Goal: Book appointment/travel/reservation: Book appointment/travel/reservation

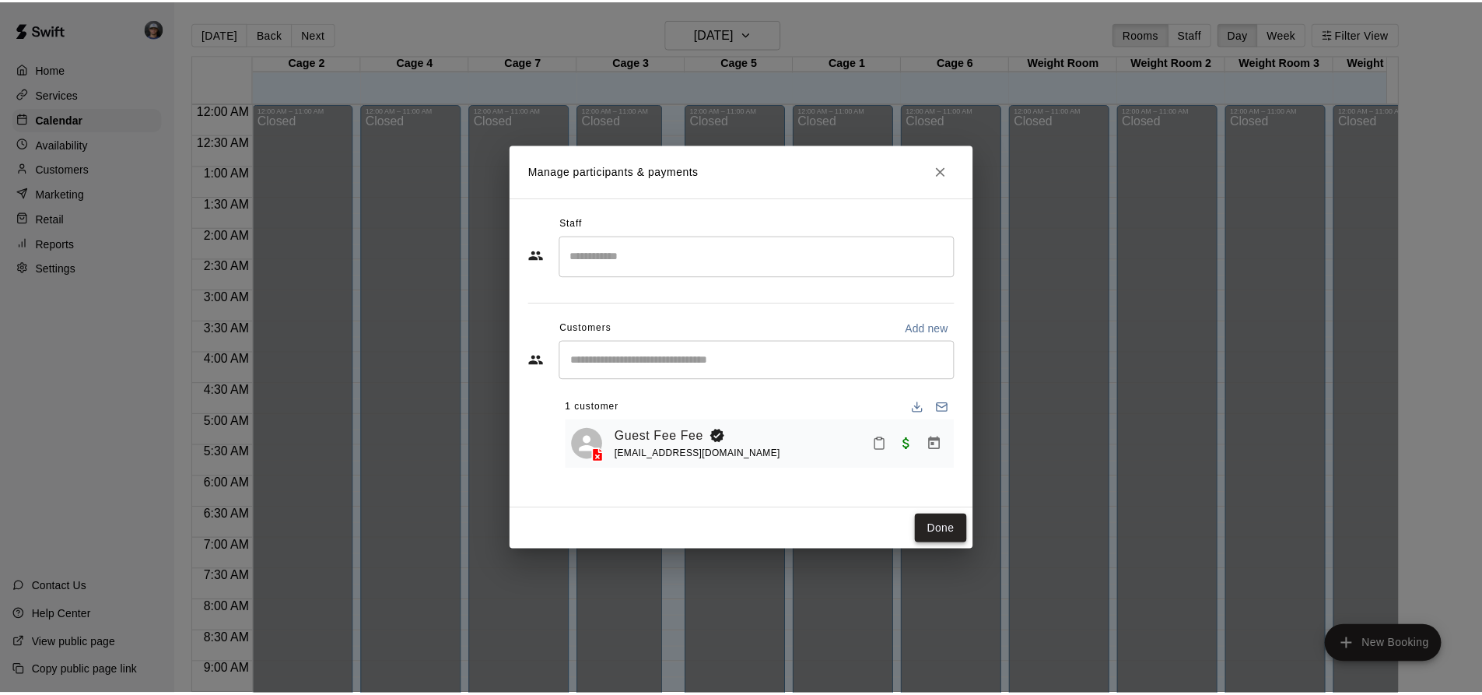
scroll to position [738, 0]
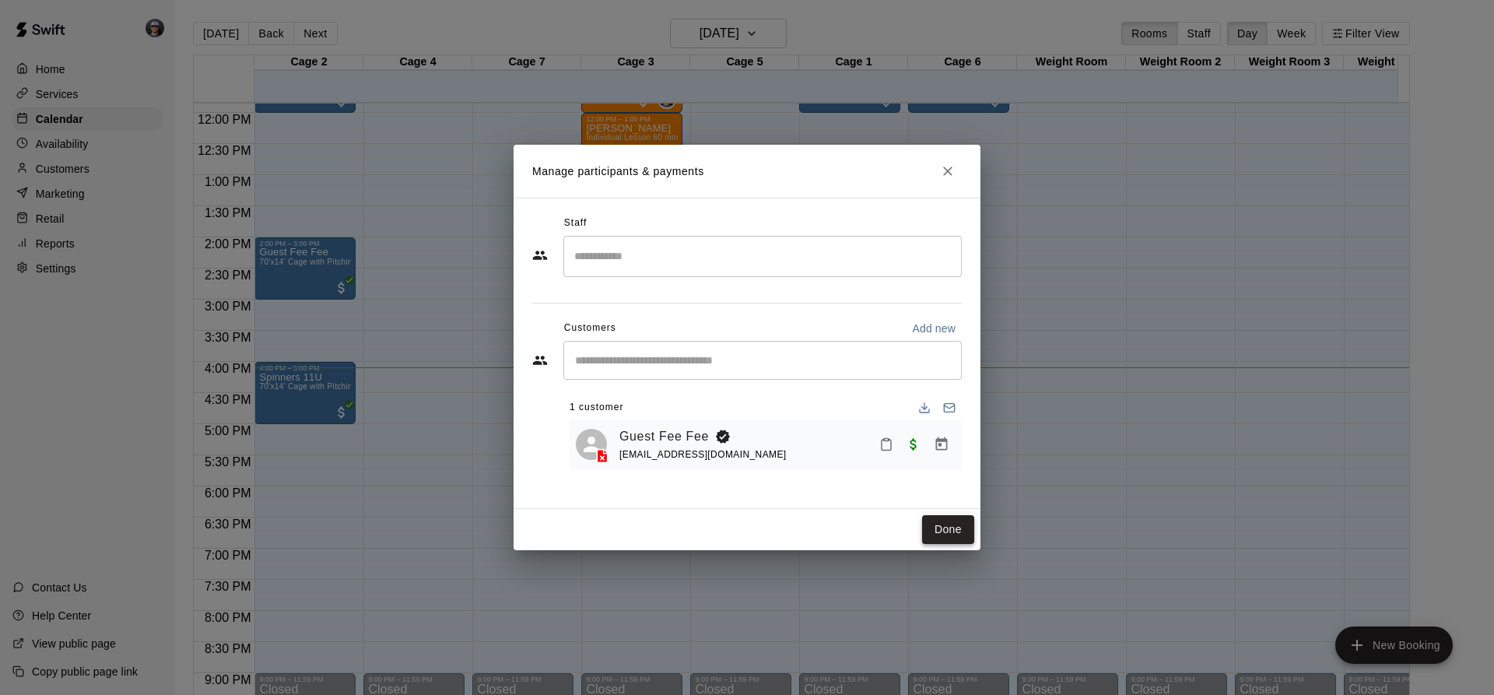
click at [945, 542] on button "Done" at bounding box center [948, 529] width 52 height 29
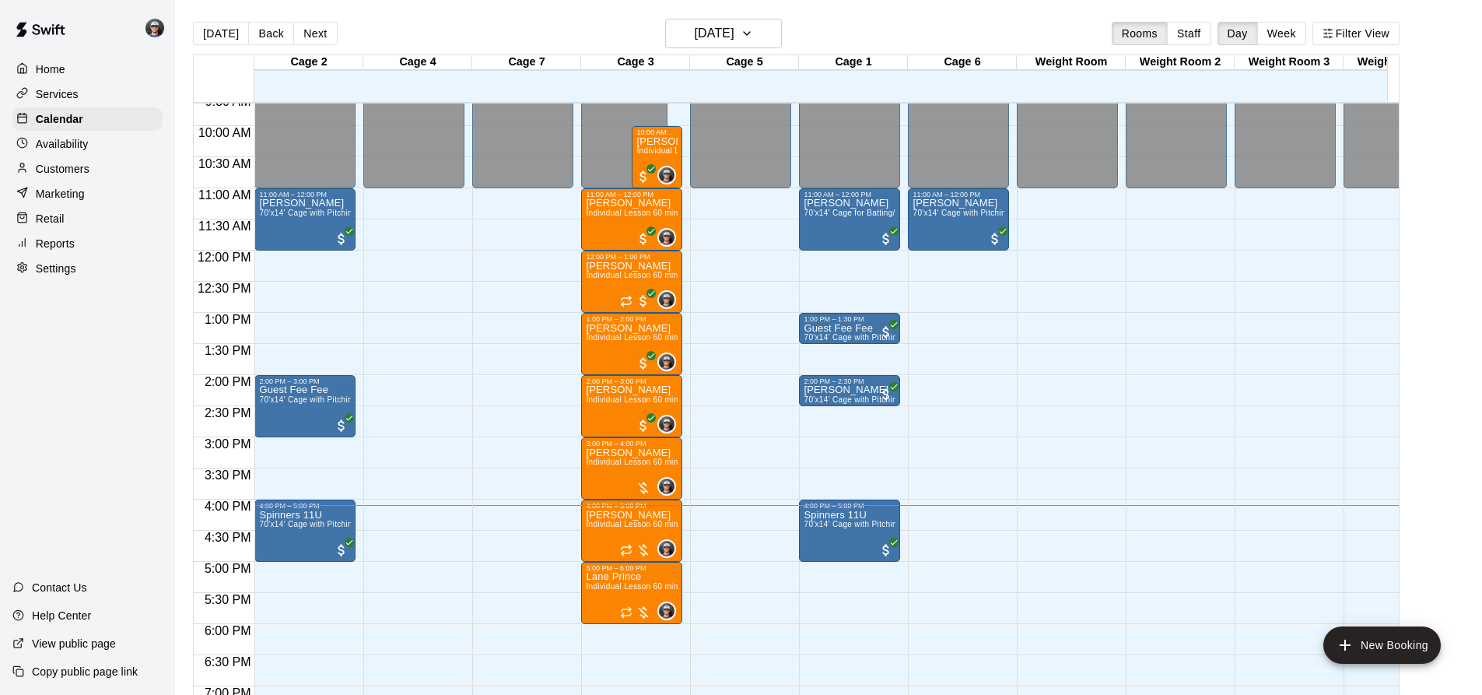
scroll to position [582, 0]
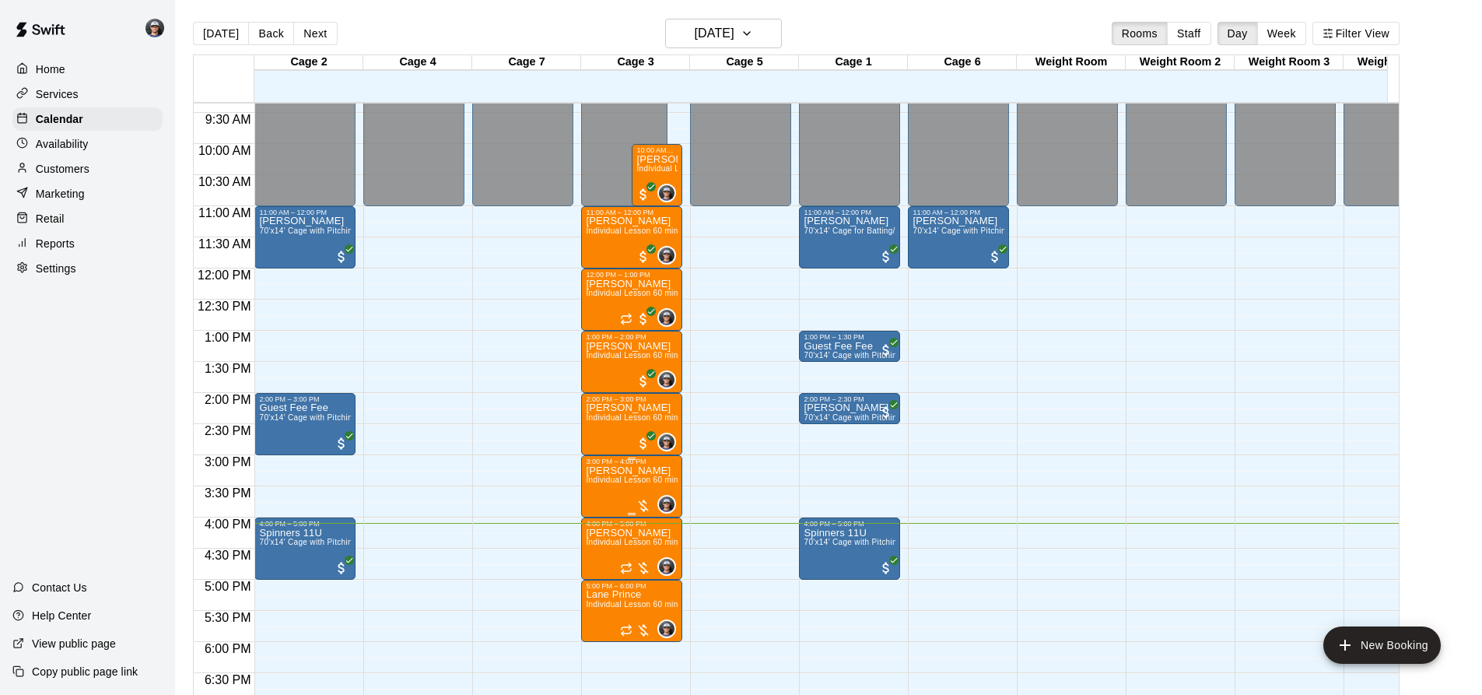
click at [635, 484] on span "Individual Lesson 60 min" at bounding box center [632, 479] width 92 height 9
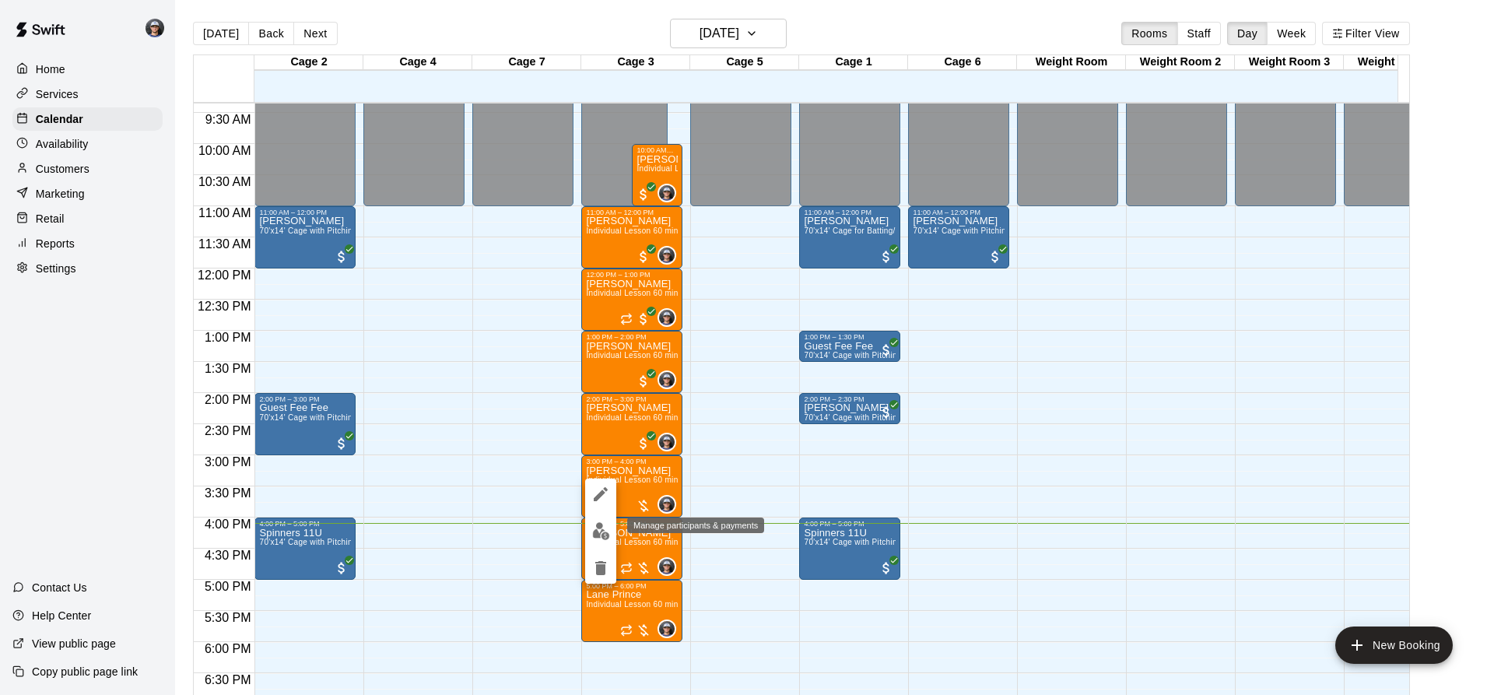
click at [601, 524] on img "edit" at bounding box center [601, 531] width 18 height 18
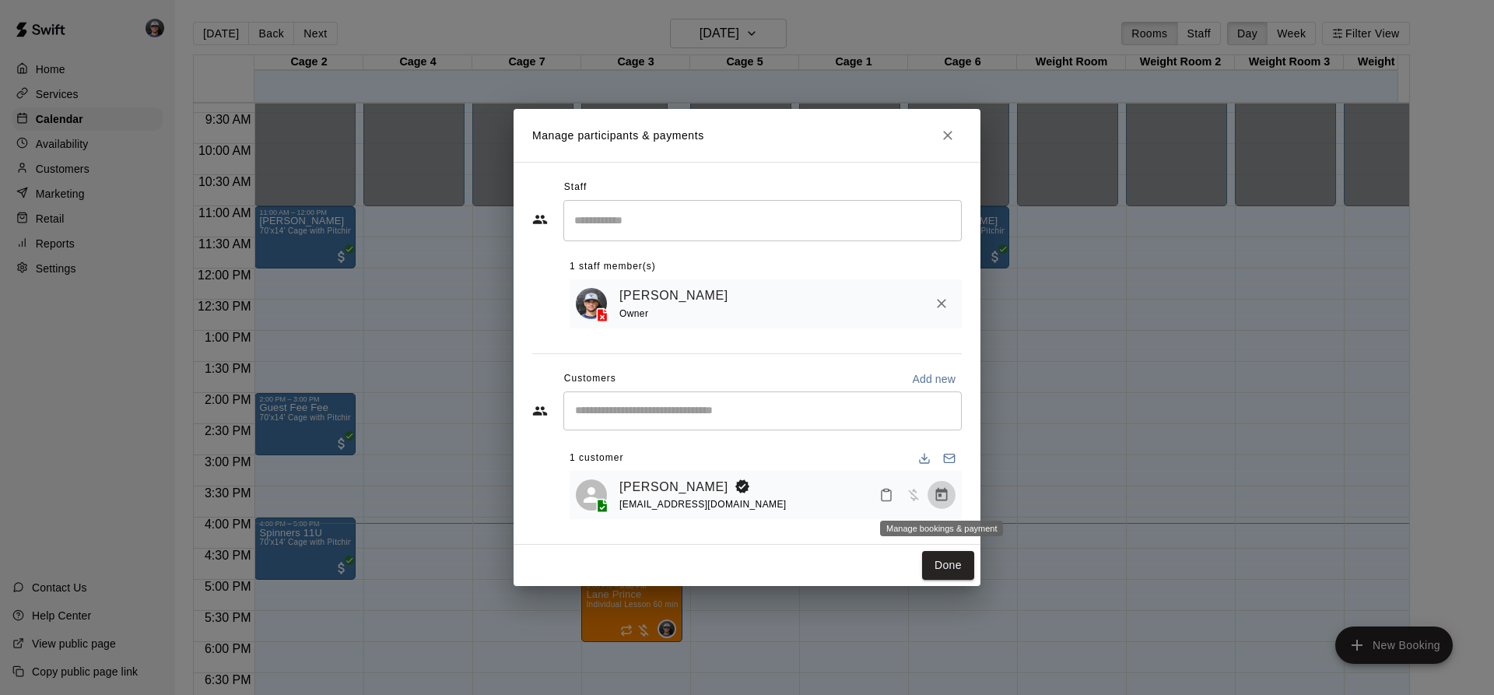
click at [934, 487] on button "Manage bookings & payment" at bounding box center [942, 495] width 28 height 28
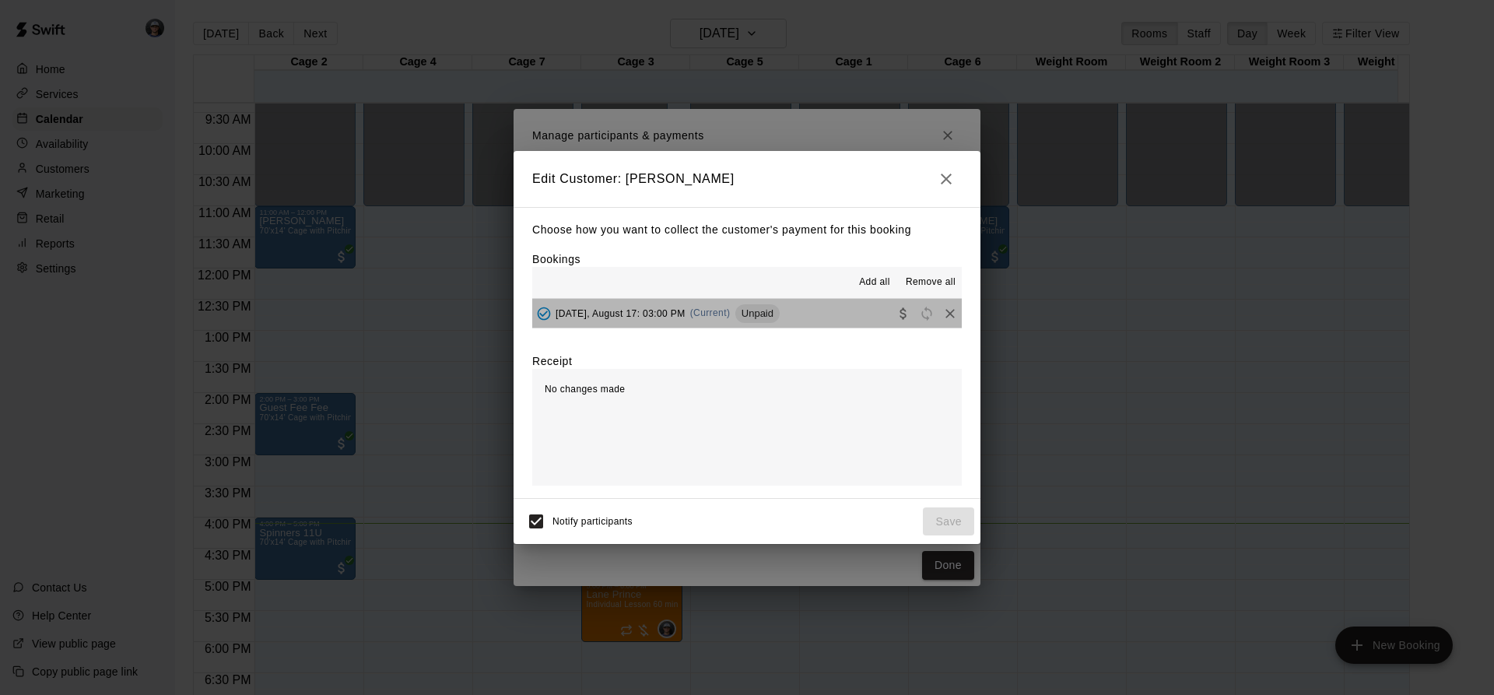
click at [761, 307] on div "Unpaid" at bounding box center [757, 313] width 44 height 19
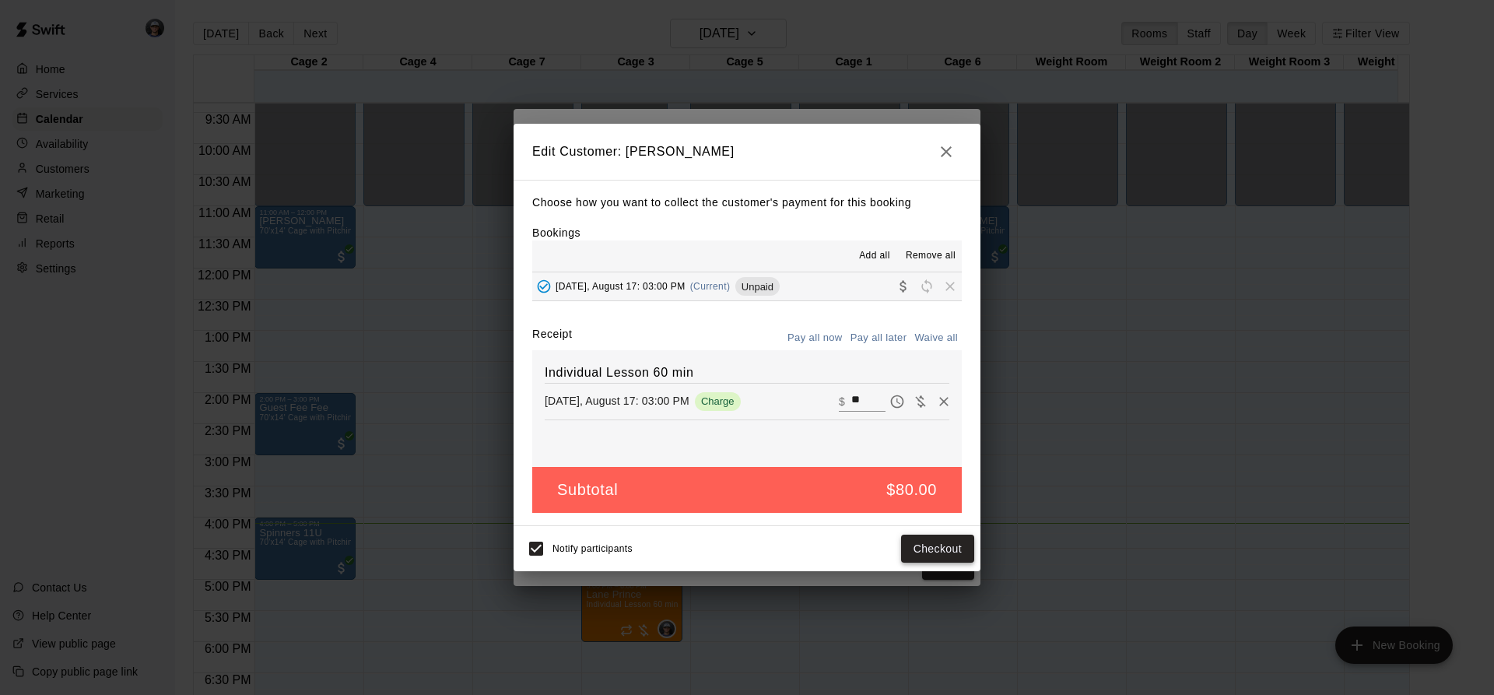
click at [928, 543] on button "Checkout" at bounding box center [937, 549] width 73 height 29
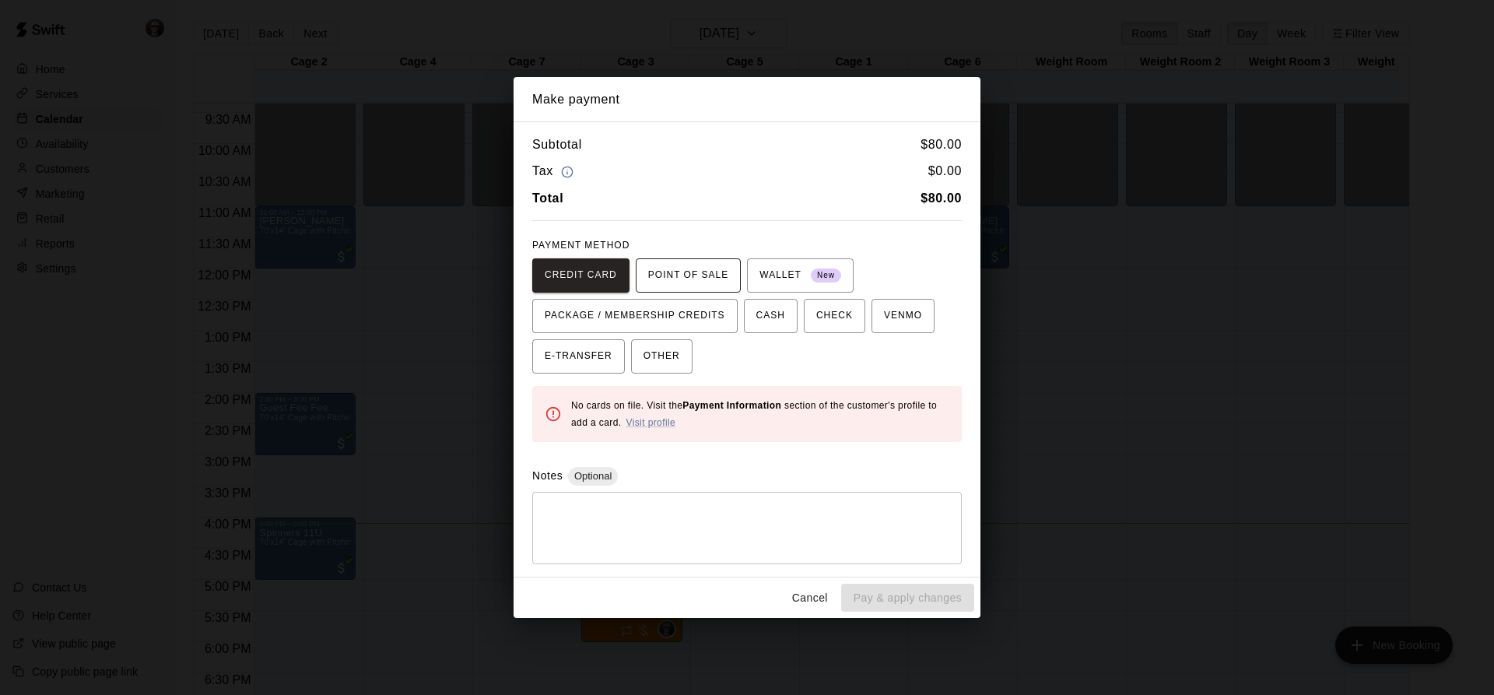
click at [717, 278] on span "POINT OF SALE" at bounding box center [688, 275] width 80 height 25
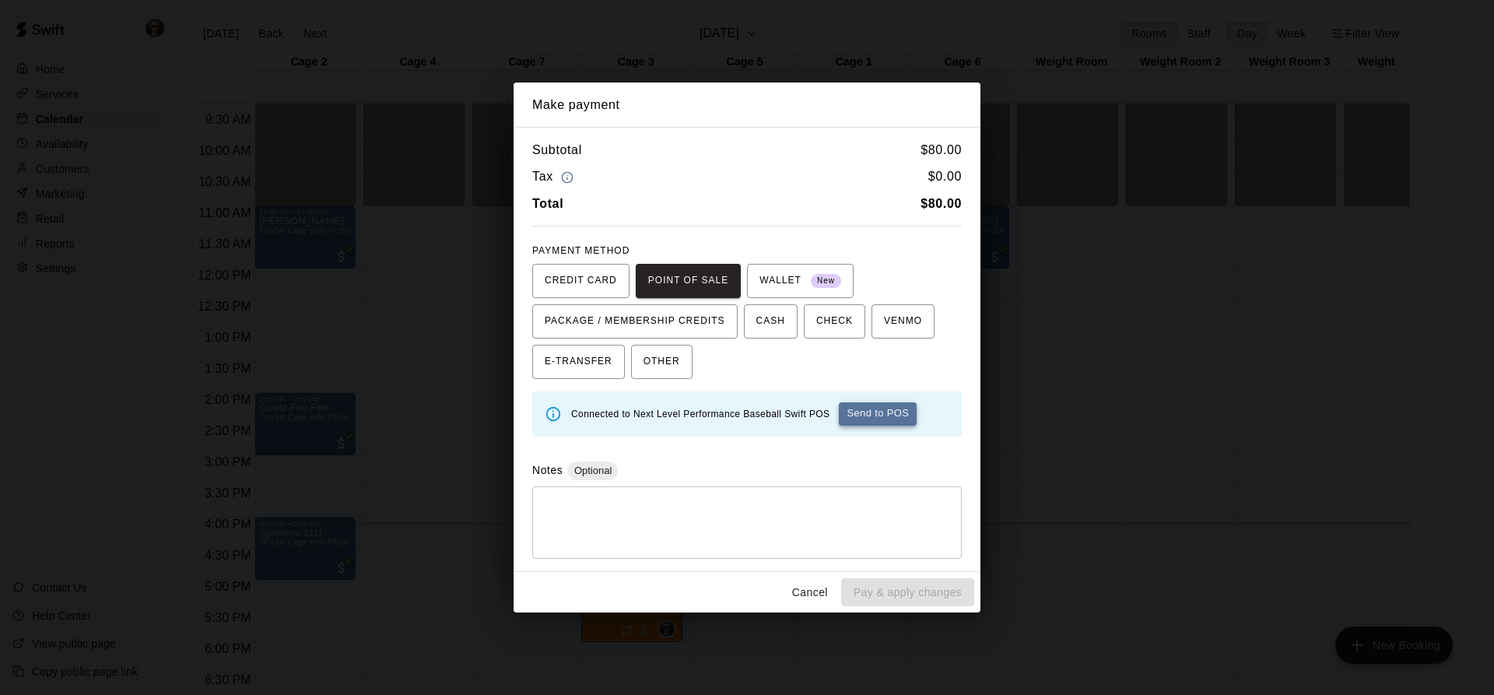
click at [867, 418] on button "Send to POS" at bounding box center [878, 413] width 78 height 23
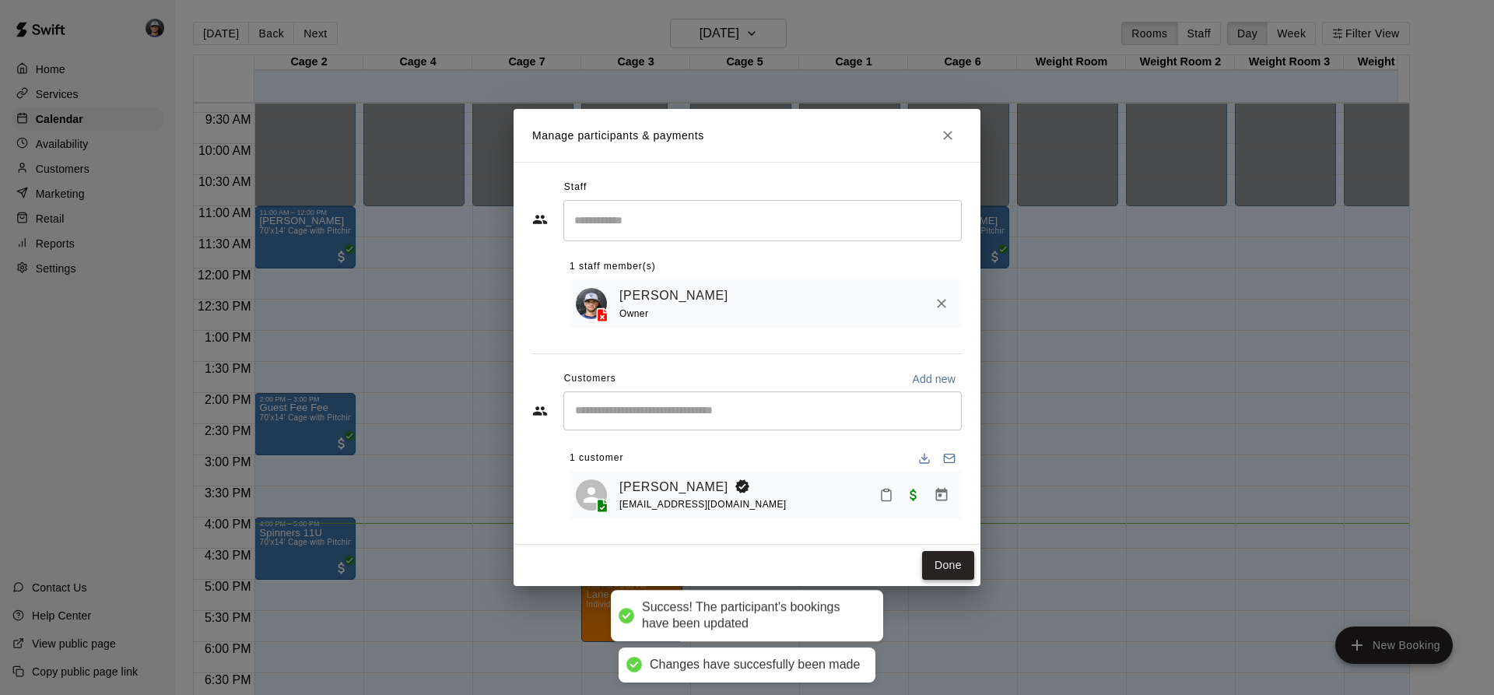
click at [928, 557] on button "Done" at bounding box center [948, 565] width 52 height 29
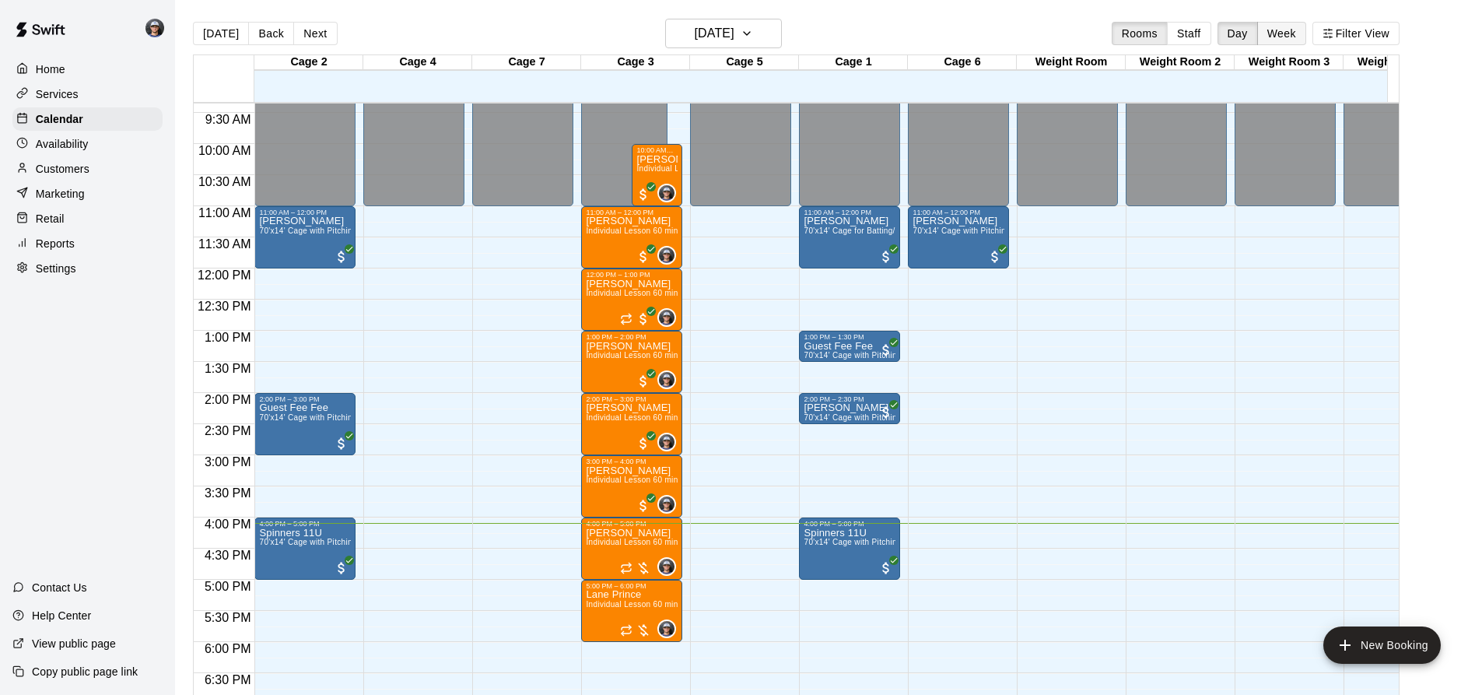
click at [1293, 42] on button "Week" at bounding box center [1282, 33] width 49 height 23
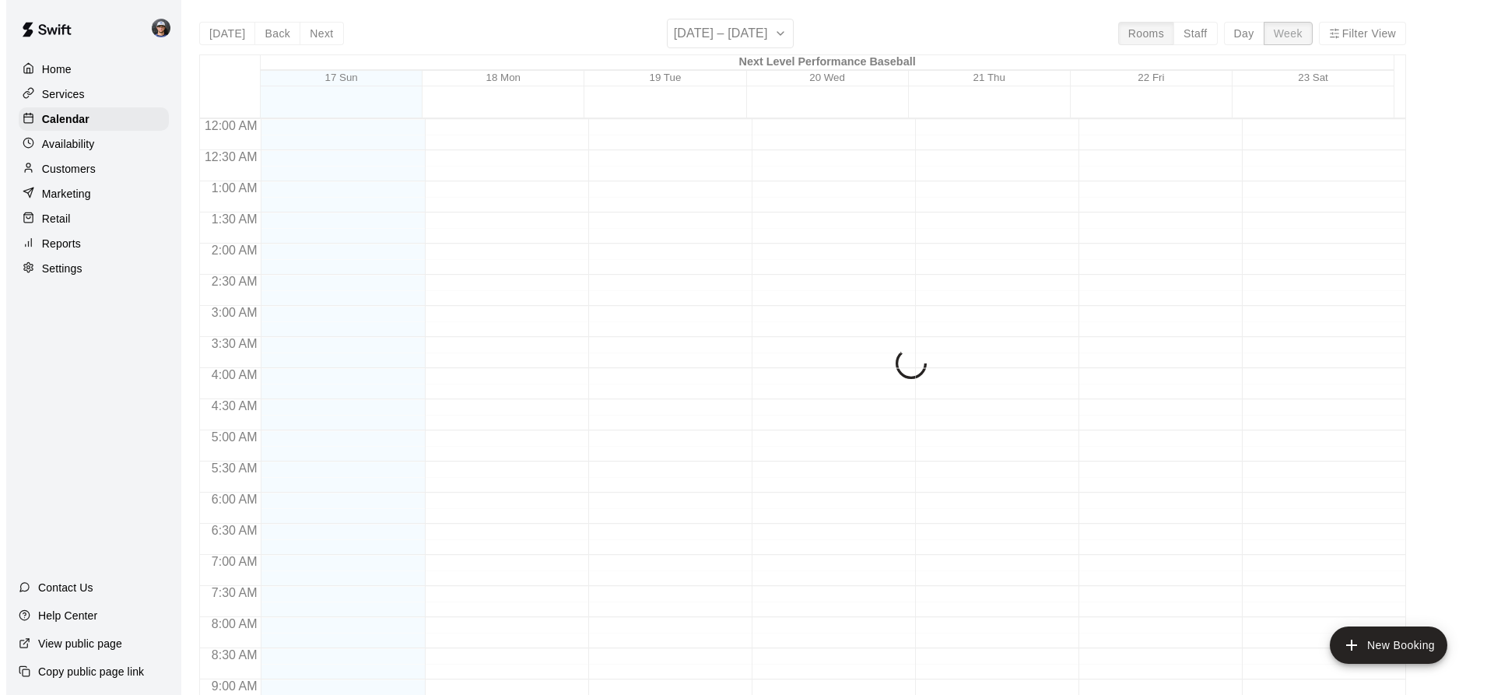
scroll to position [903, 0]
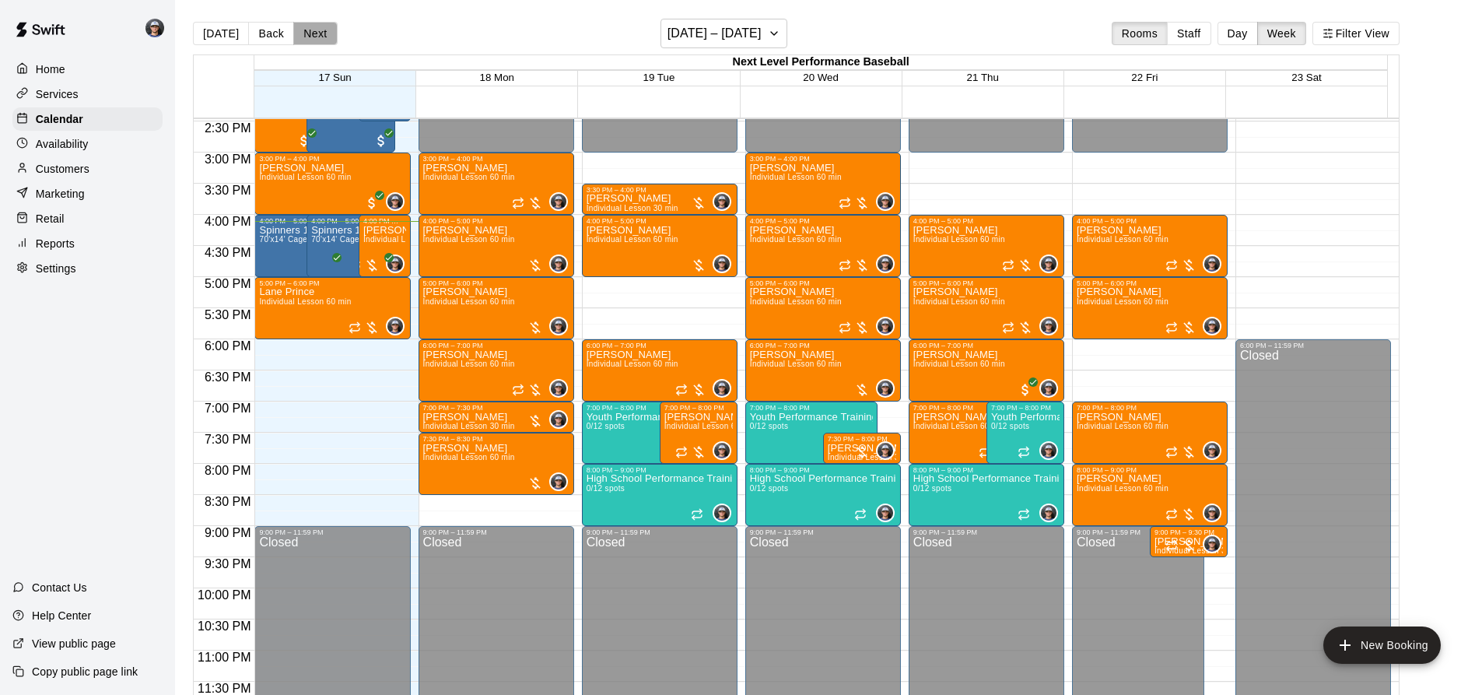
click at [313, 36] on button "Next" at bounding box center [315, 33] width 44 height 23
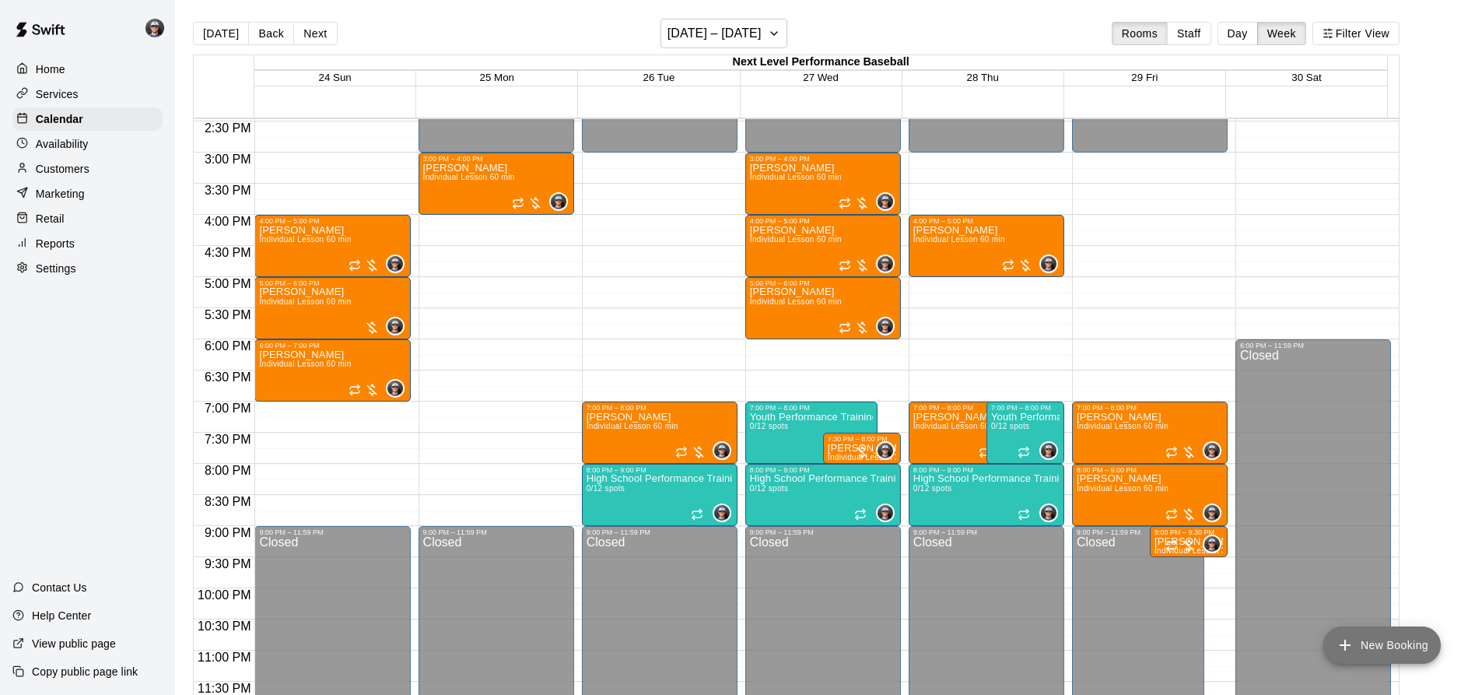
click at [1405, 656] on button "New Booking" at bounding box center [1383, 644] width 118 height 37
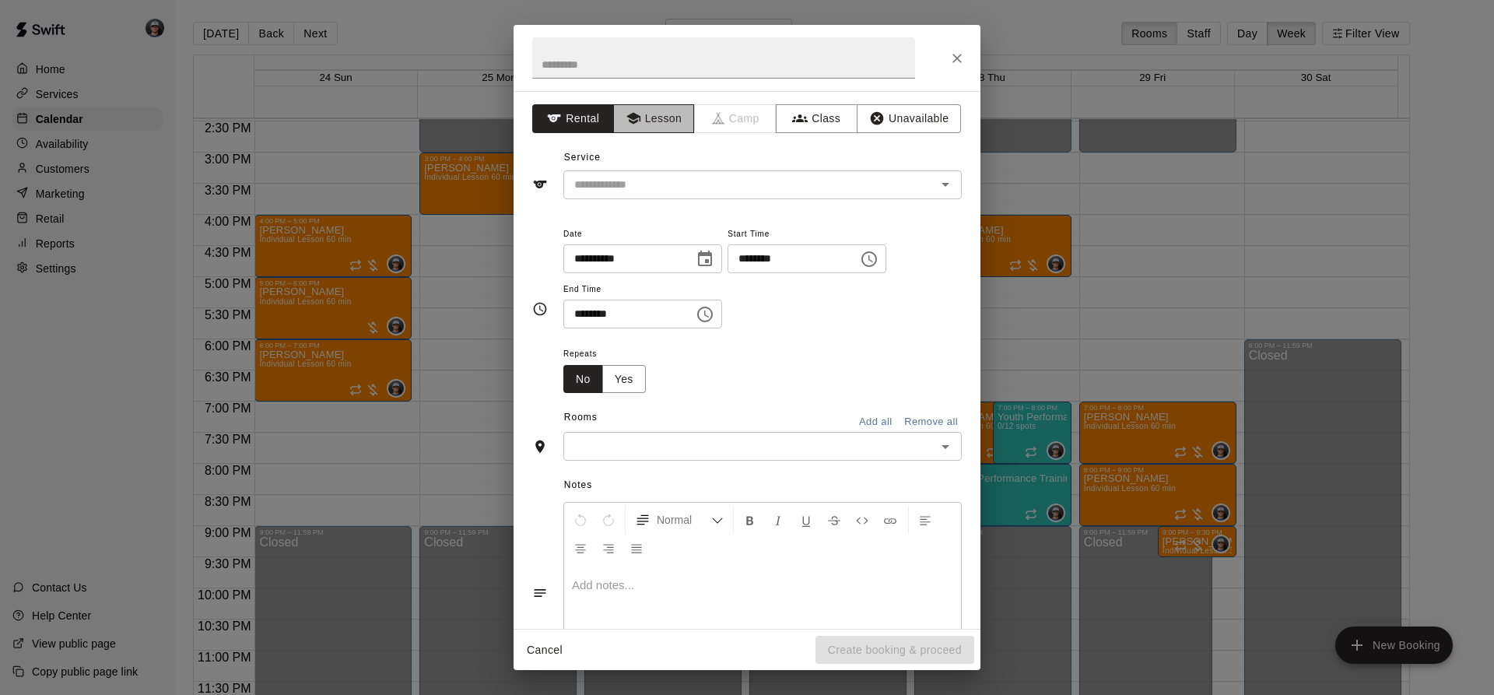
drag, startPoint x: 642, startPoint y: 106, endPoint x: 623, endPoint y: 153, distance: 51.3
click at [642, 107] on button "Lesson" at bounding box center [654, 118] width 82 height 29
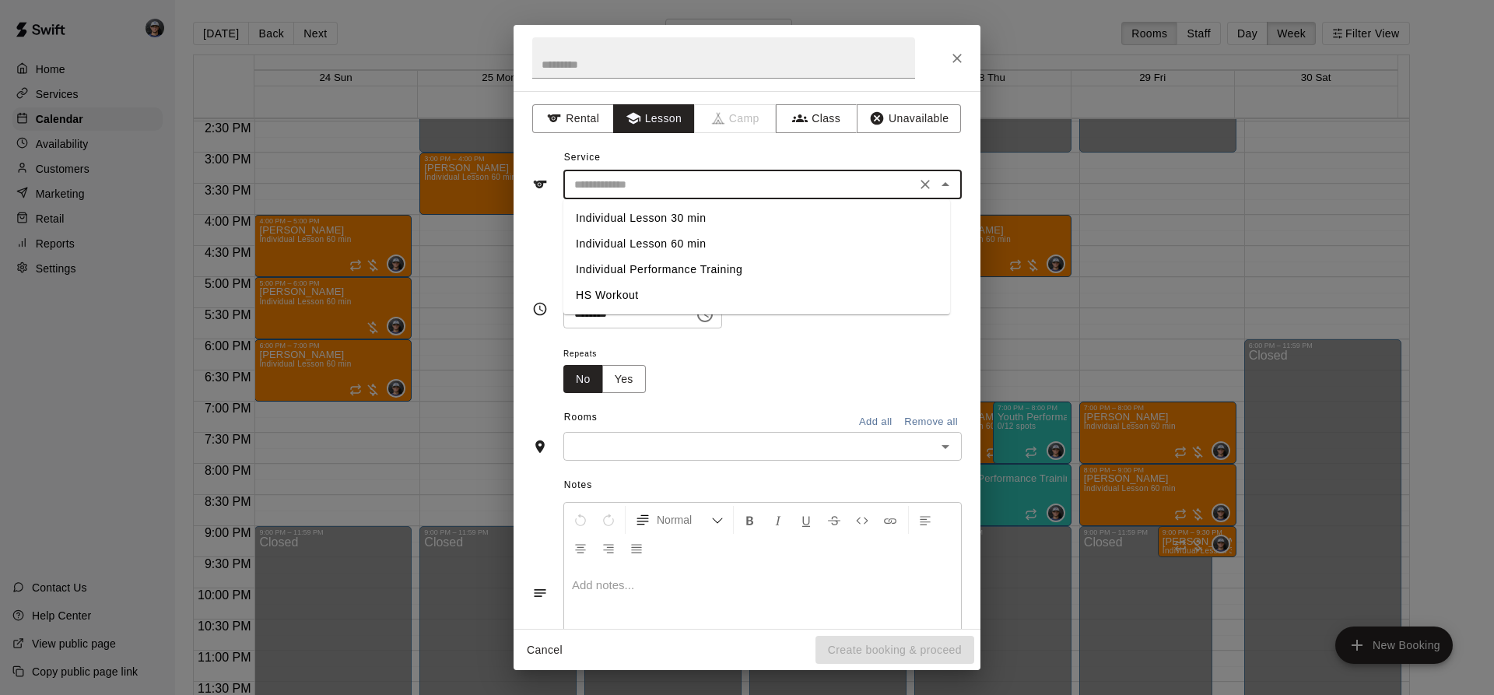
click at [612, 179] on input "text" at bounding box center [739, 184] width 343 height 19
click at [645, 220] on li "Individual Lesson 30 min" at bounding box center [756, 218] width 387 height 26
type input "**********"
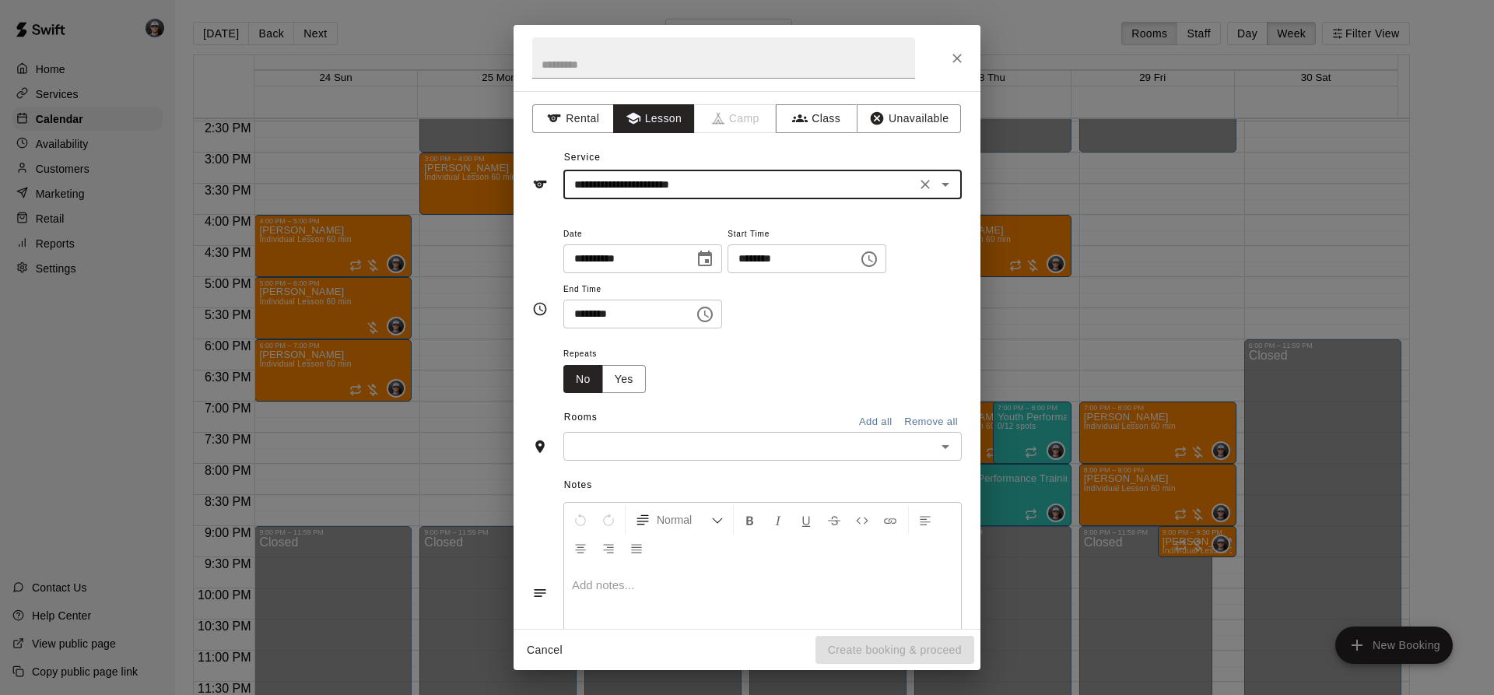
click at [712, 259] on icon "Choose date, selected date is Aug 24, 2025" at bounding box center [705, 259] width 14 height 16
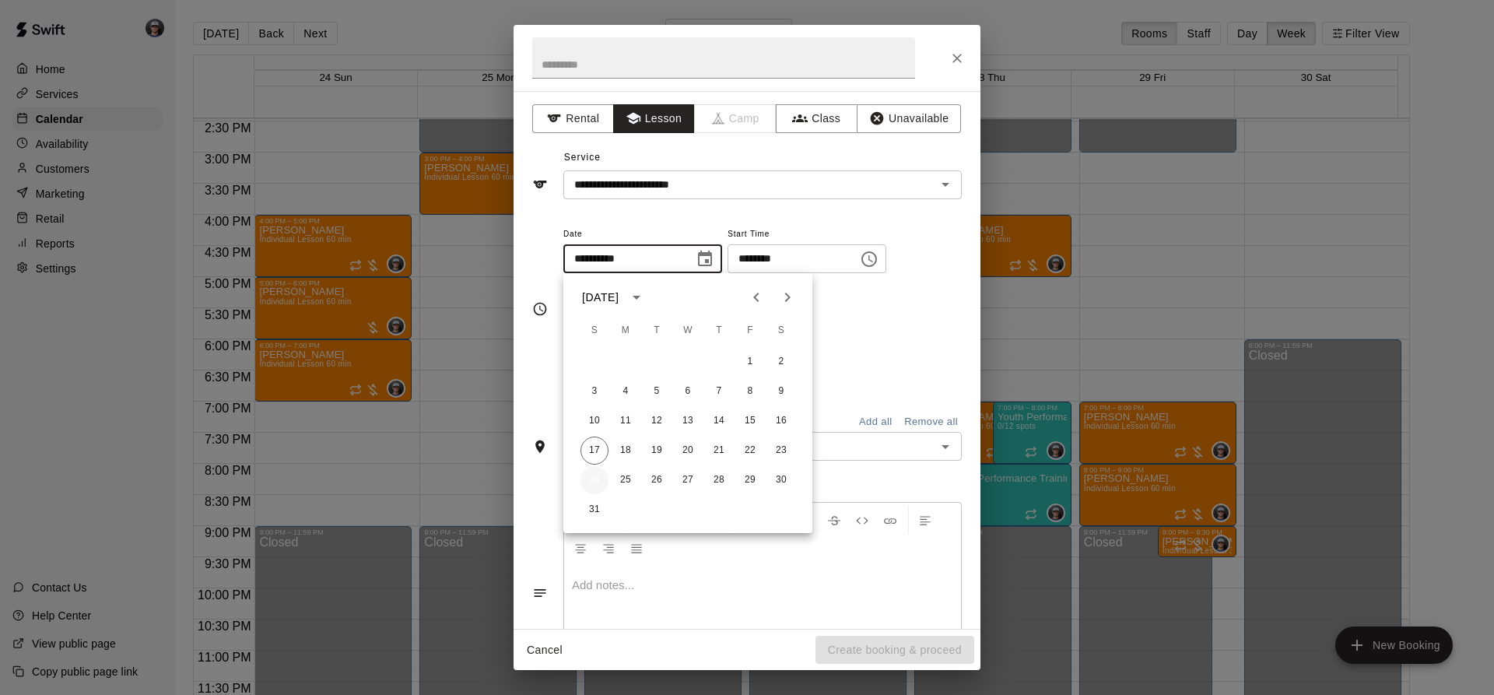
click at [600, 489] on button "24" at bounding box center [595, 480] width 28 height 28
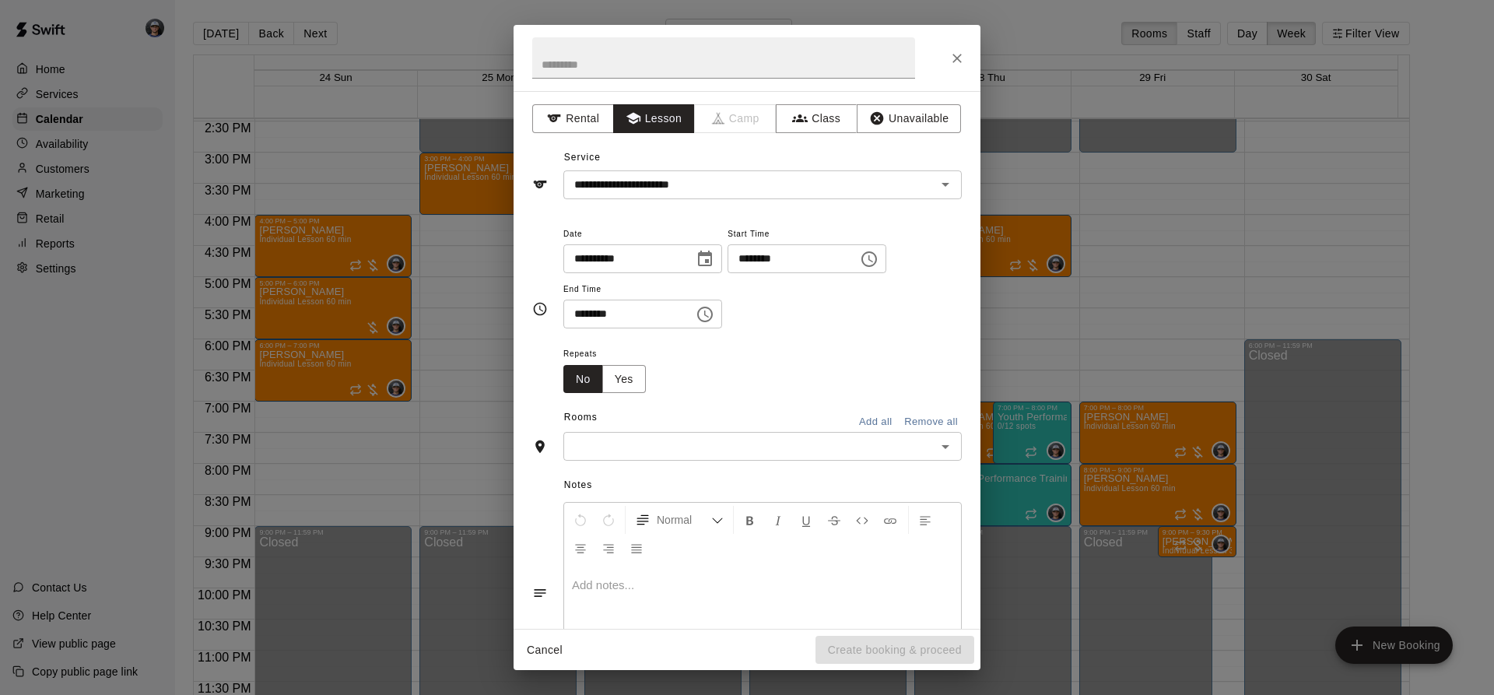
click at [879, 259] on icon "Choose time, selected time is 1:00 PM" at bounding box center [869, 259] width 19 height 19
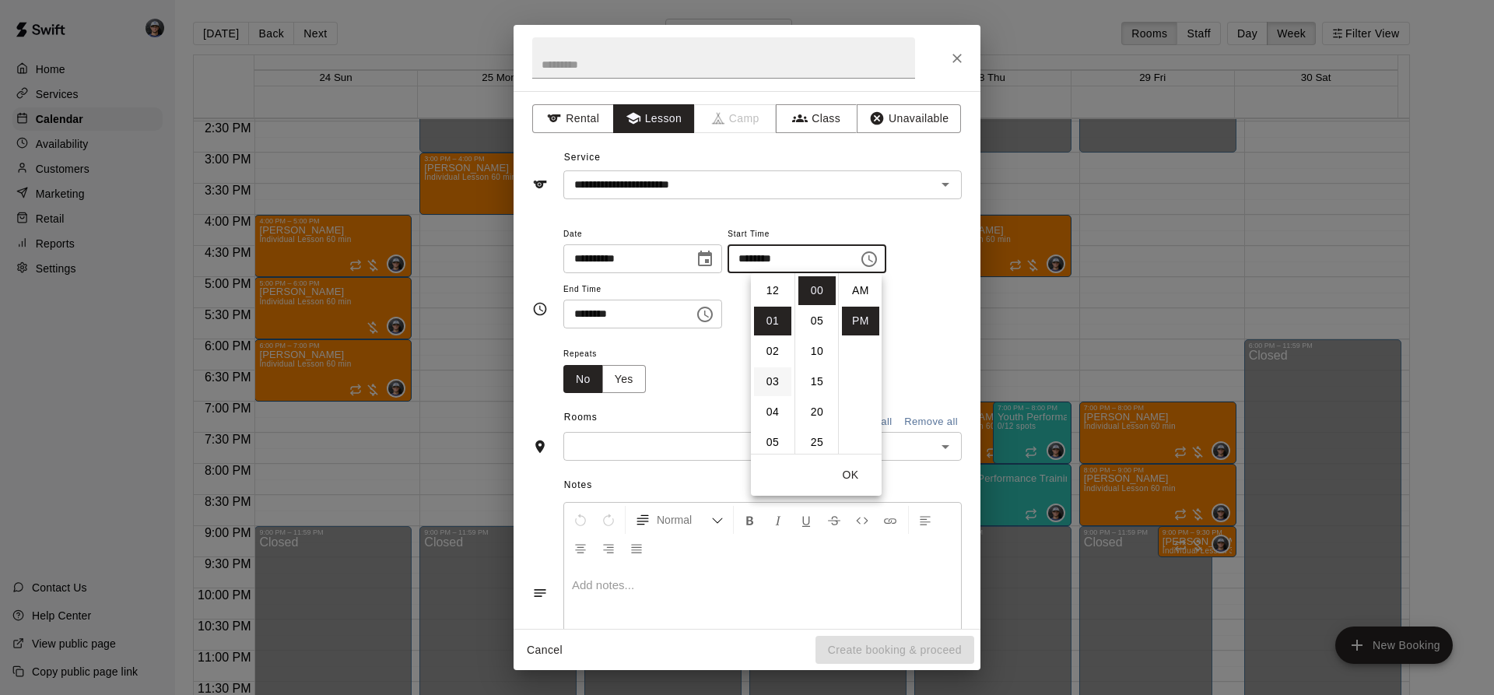
scroll to position [28, 0]
click at [768, 297] on li "03" at bounding box center [772, 303] width 37 height 29
type input "********"
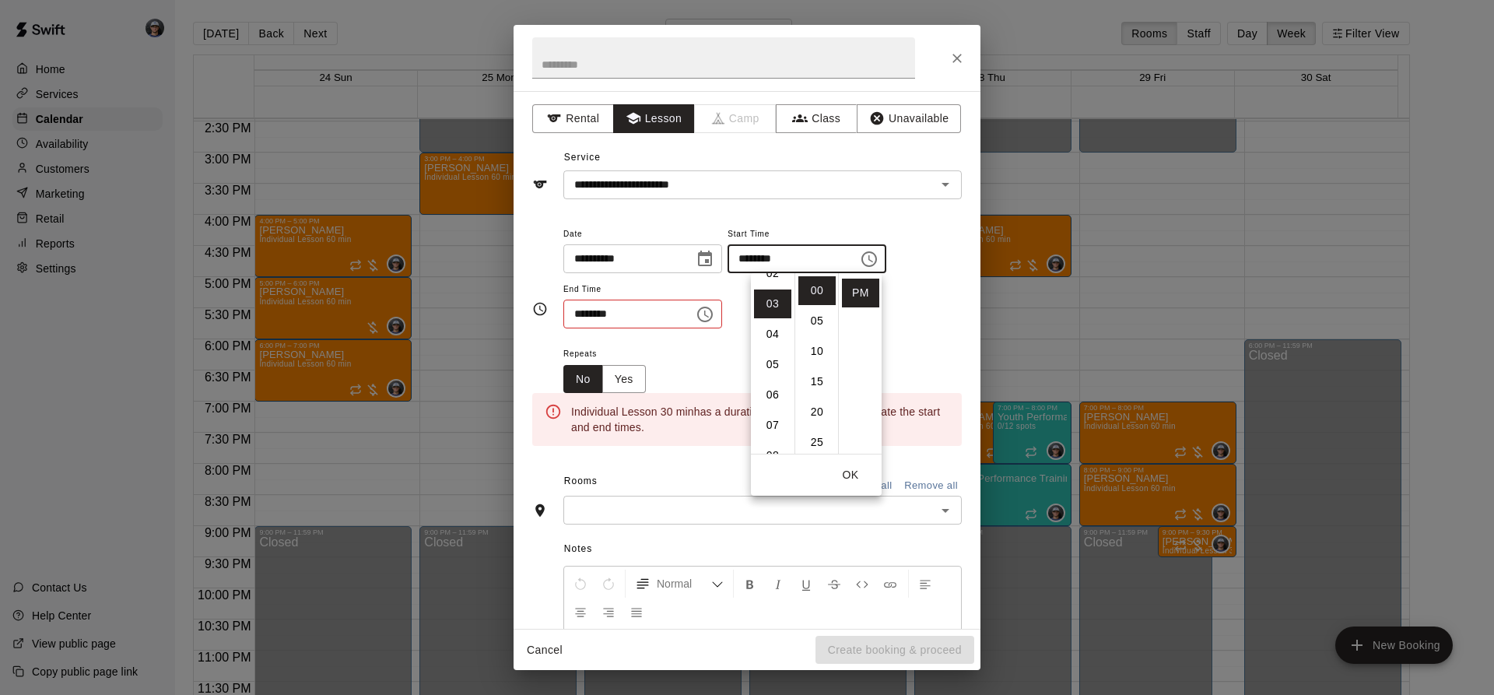
scroll to position [91, 0]
click at [714, 315] on icon "Choose time, selected time is 1:30 PM" at bounding box center [705, 314] width 19 height 19
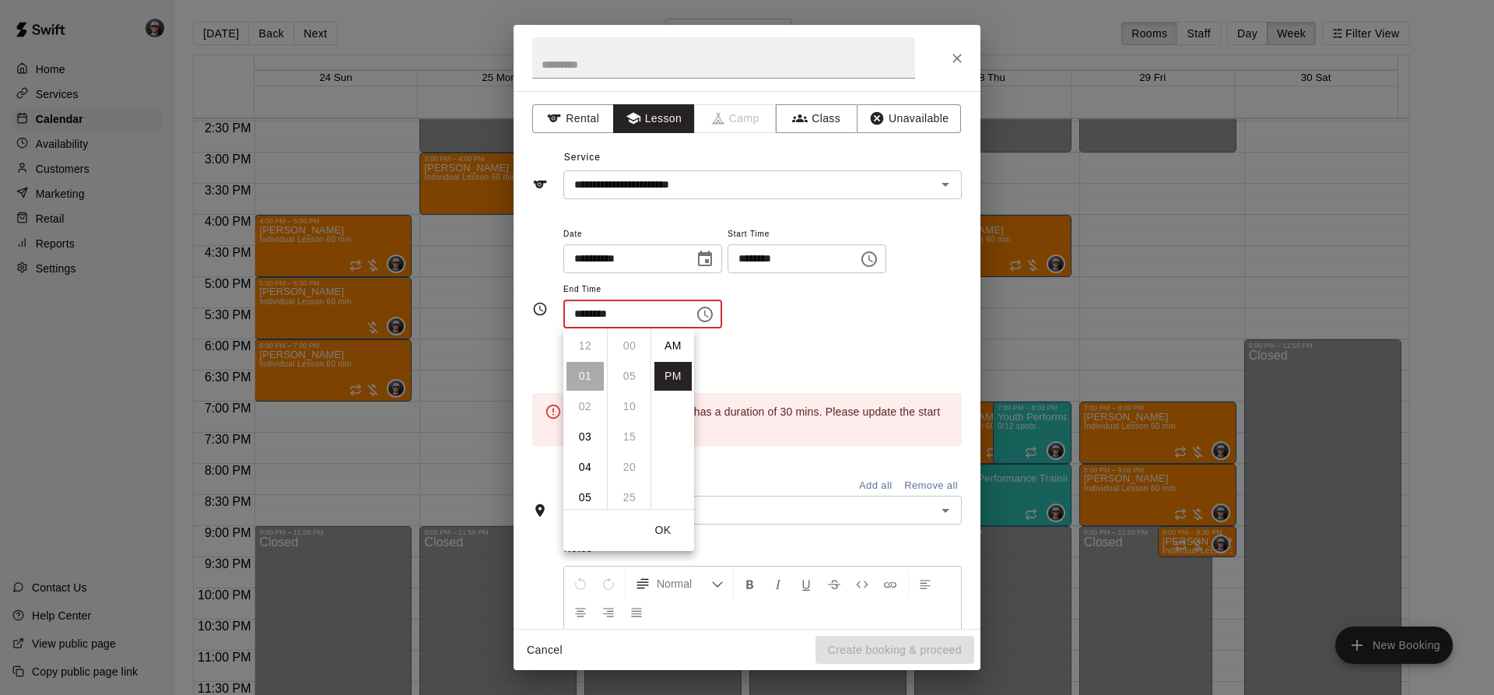
scroll to position [28, 0]
click at [577, 433] on li "04" at bounding box center [585, 437] width 37 height 29
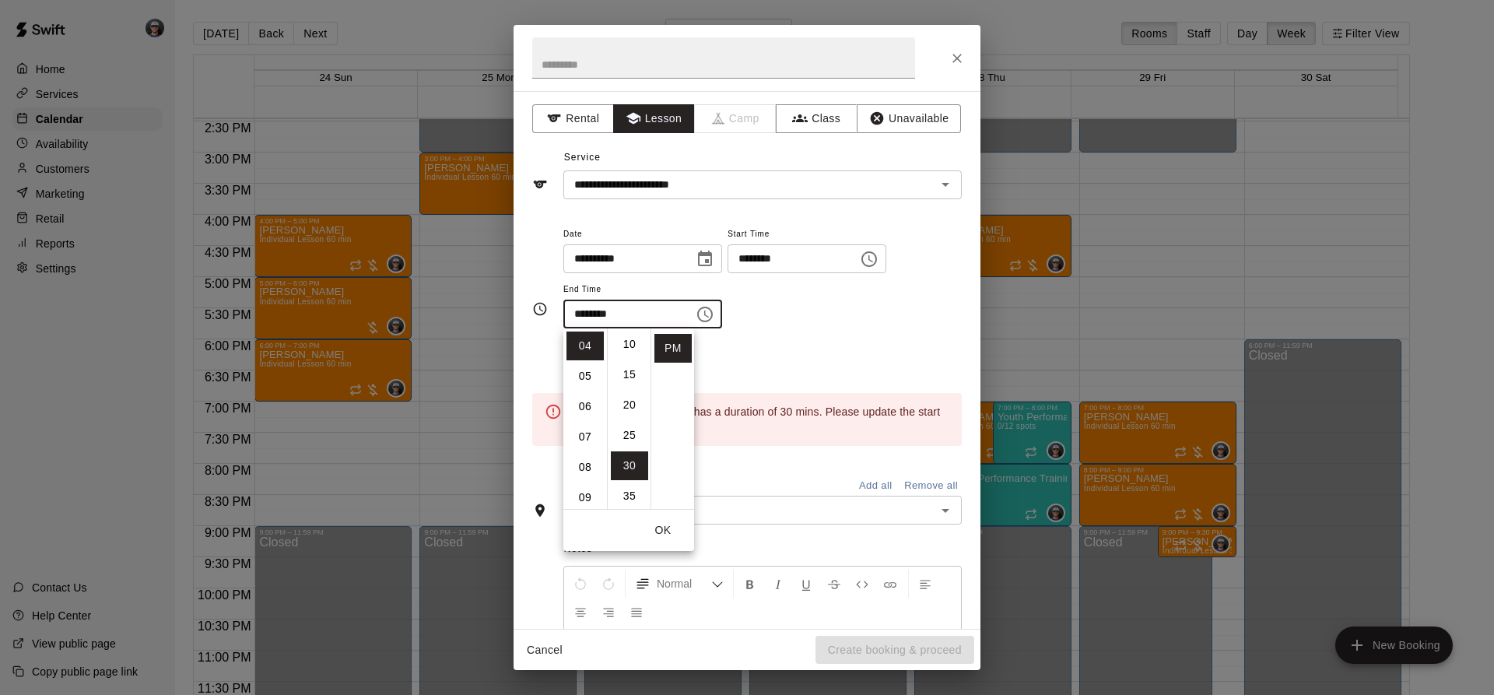
scroll to position [0, 0]
click at [628, 356] on ul "00 05 10 15 20 25 30 35 40 45 50 55" at bounding box center [629, 418] width 44 height 181
click at [634, 337] on li "00" at bounding box center [629, 346] width 37 height 29
type input "********"
click at [798, 305] on div "**********" at bounding box center [762, 276] width 398 height 105
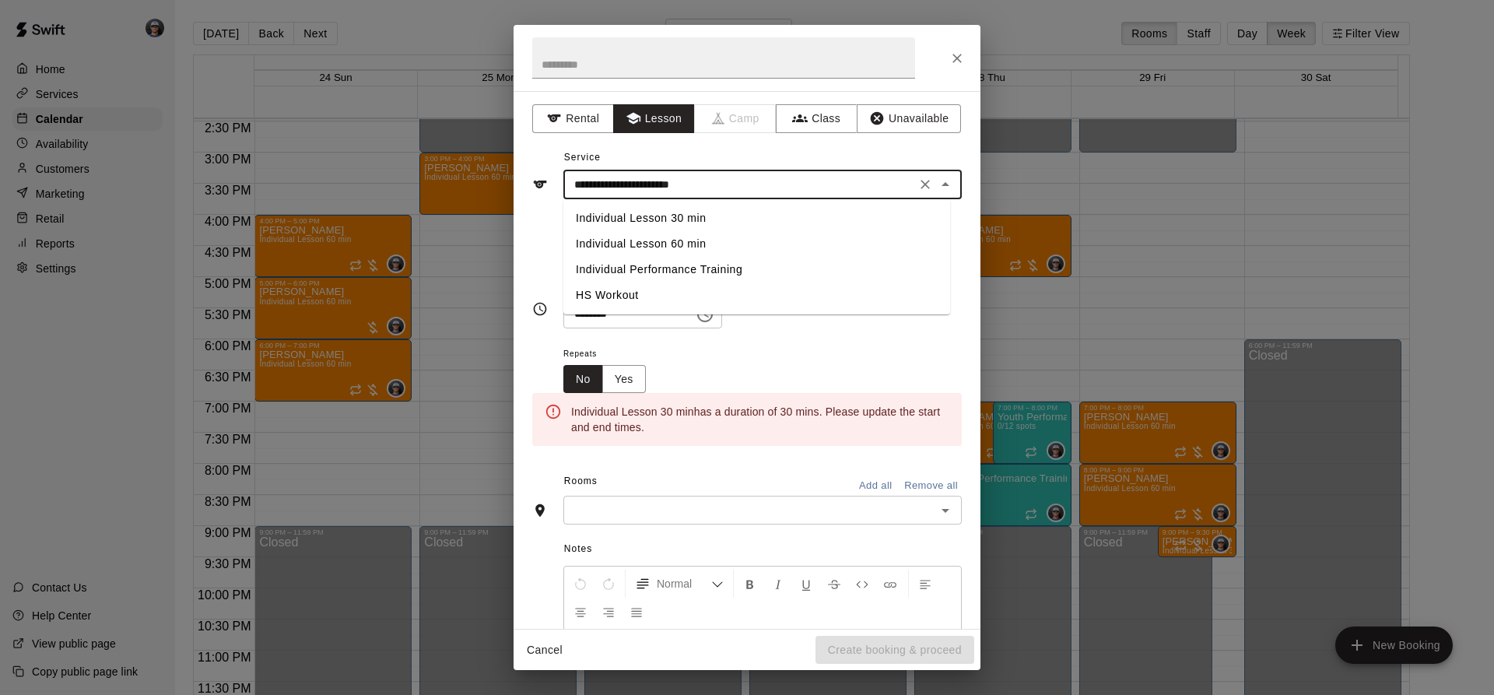
click at [688, 194] on input "**********" at bounding box center [739, 184] width 343 height 19
click at [687, 241] on li "Individual Lesson 60 min" at bounding box center [756, 244] width 387 height 26
type input "**********"
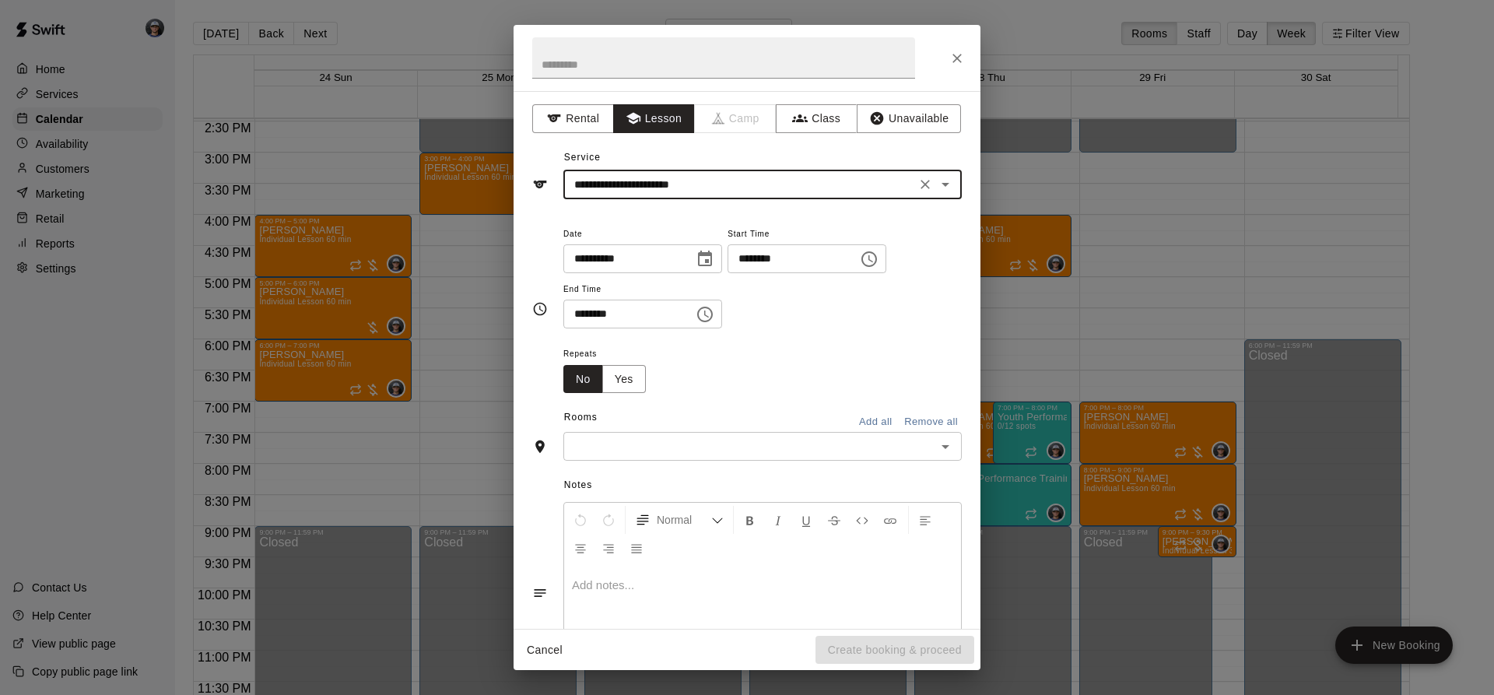
click at [623, 454] on input "text" at bounding box center [749, 446] width 363 height 19
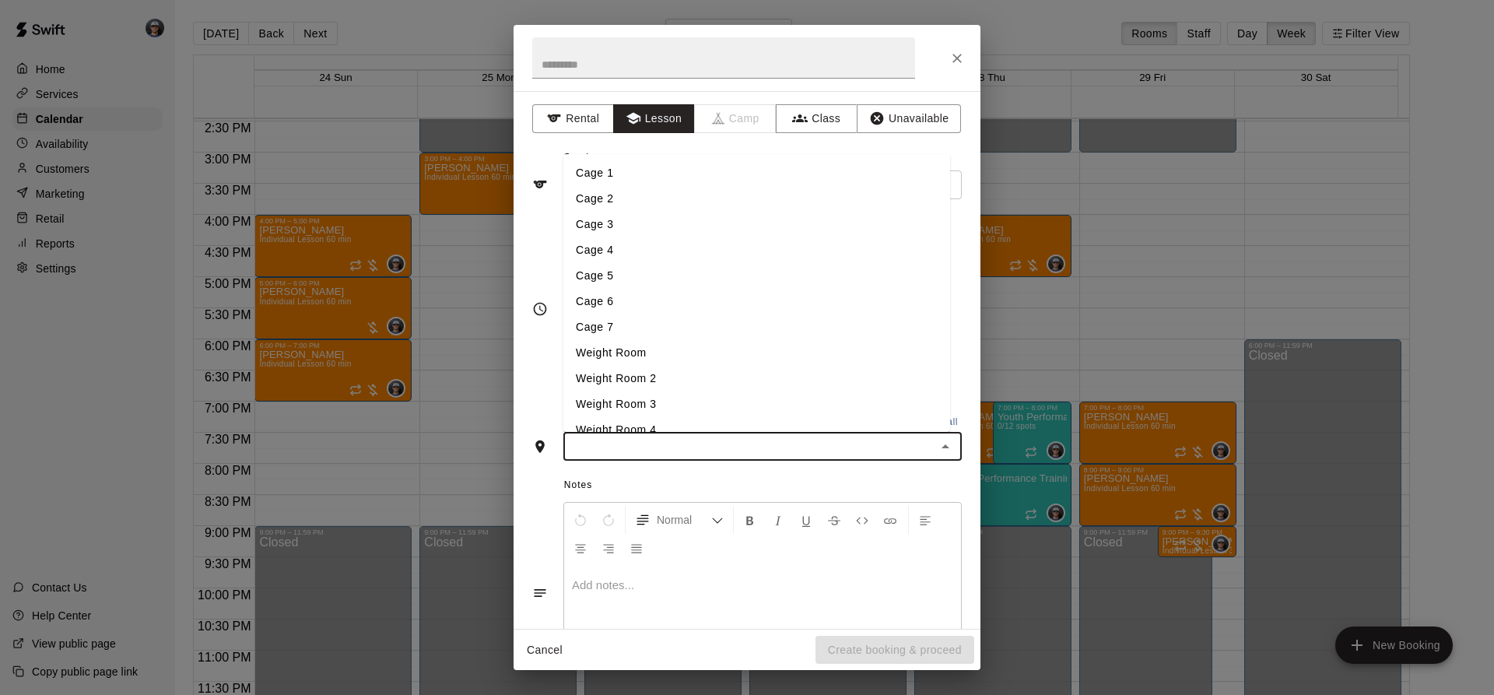
click at [641, 228] on li "Cage 3" at bounding box center [756, 225] width 387 height 26
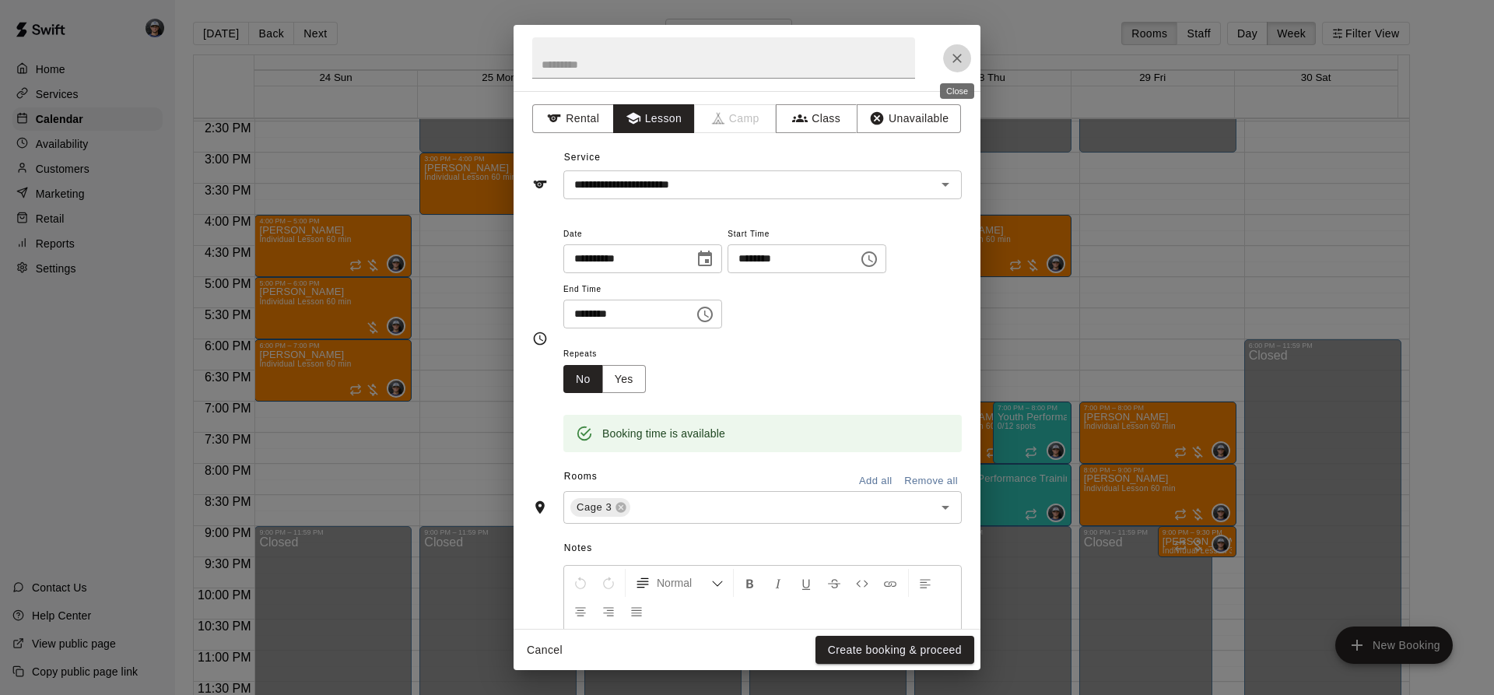
click at [951, 63] on icon "Close" at bounding box center [957, 59] width 16 height 16
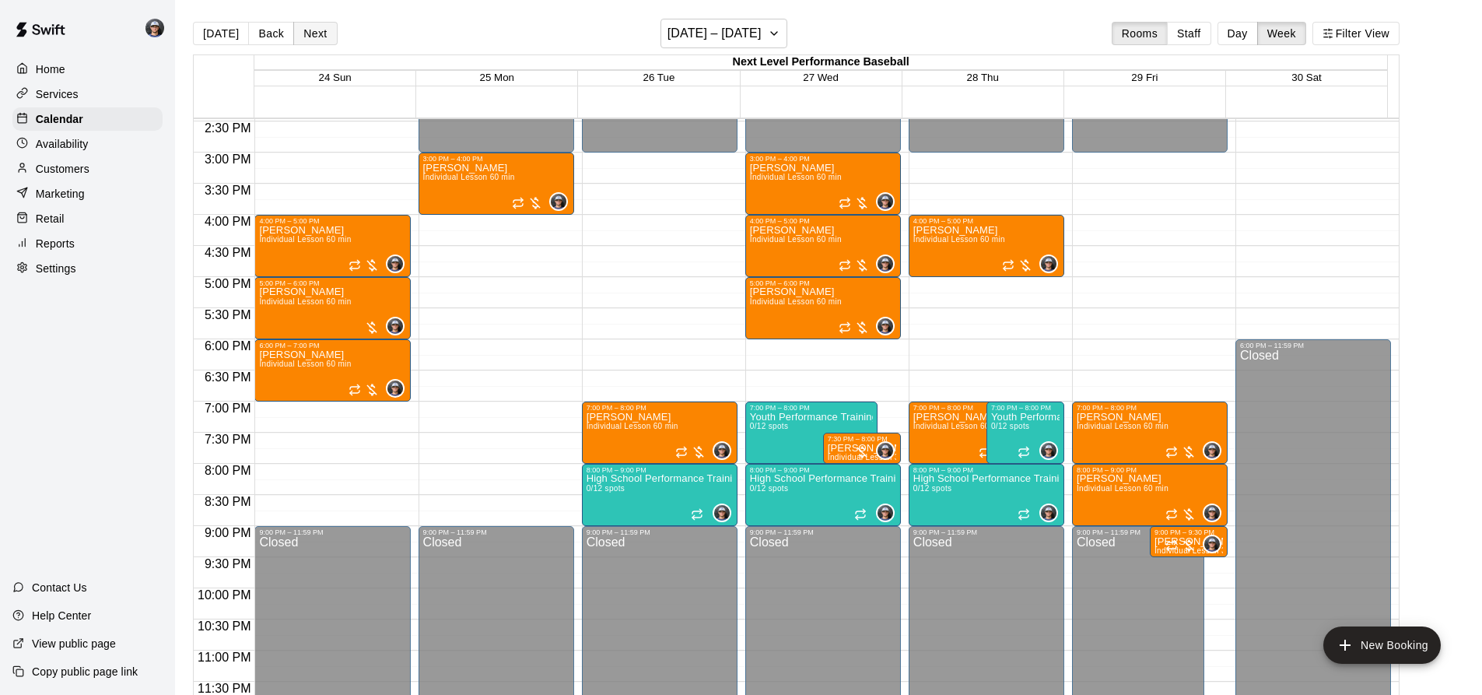
click at [293, 30] on button "Next" at bounding box center [315, 33] width 44 height 23
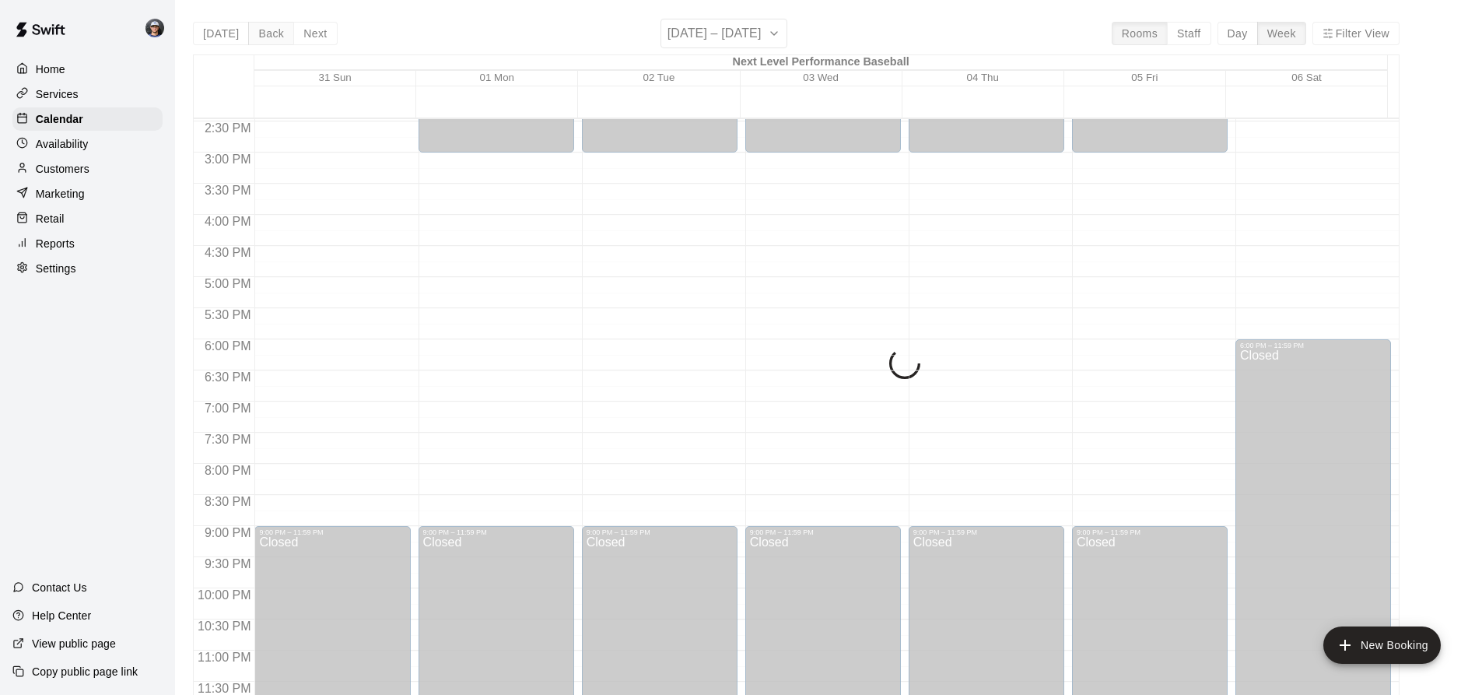
drag, startPoint x: 255, startPoint y: 32, endPoint x: 265, endPoint y: 30, distance: 10.2
click at [256, 32] on div "[DATE] Back Next [DATE] – [DATE] Rooms Staff Day Week Filter View Next Level Pe…" at bounding box center [796, 366] width 1207 height 695
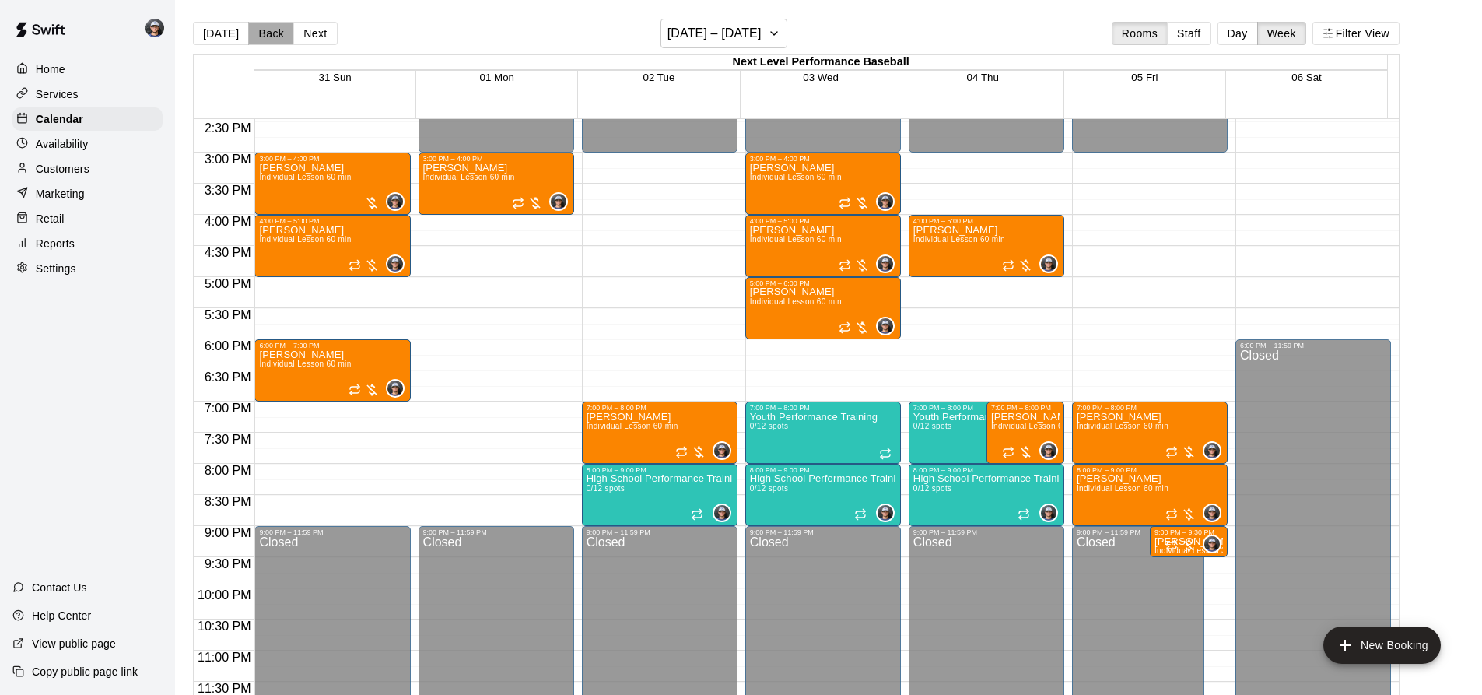
click at [265, 30] on button "Back" at bounding box center [271, 33] width 46 height 23
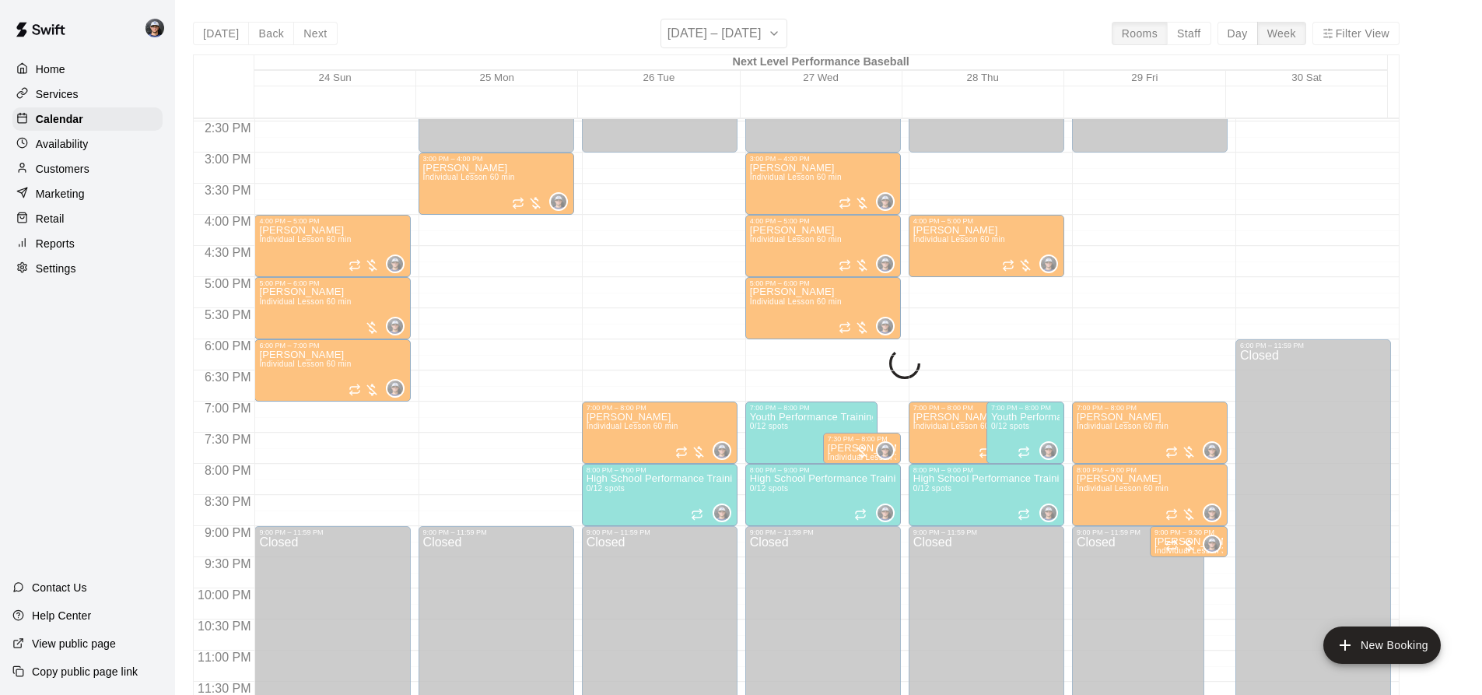
click at [266, 30] on div "[DATE] Back Next [DATE] – [DATE] Rooms Staff Day Week Filter View Next Level Pe…" at bounding box center [796, 366] width 1207 height 695
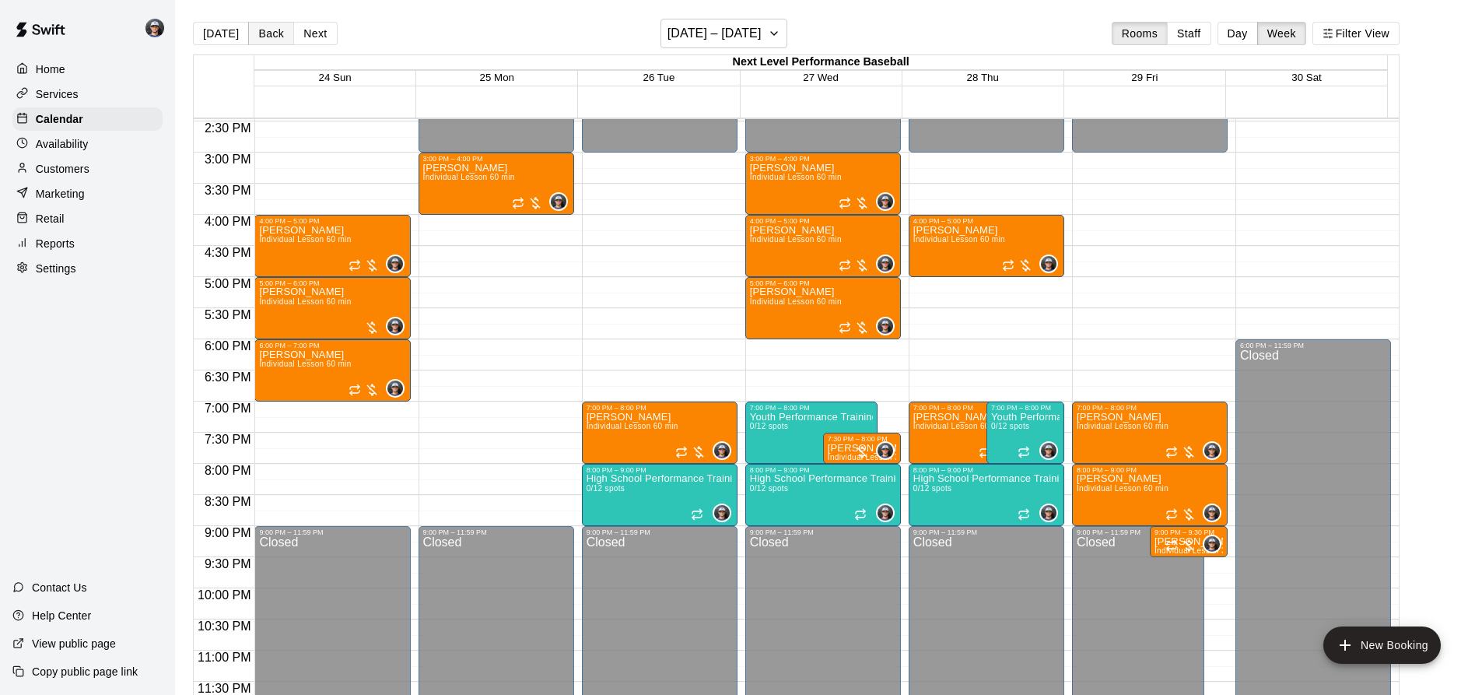
click at [266, 37] on button "Back" at bounding box center [271, 33] width 46 height 23
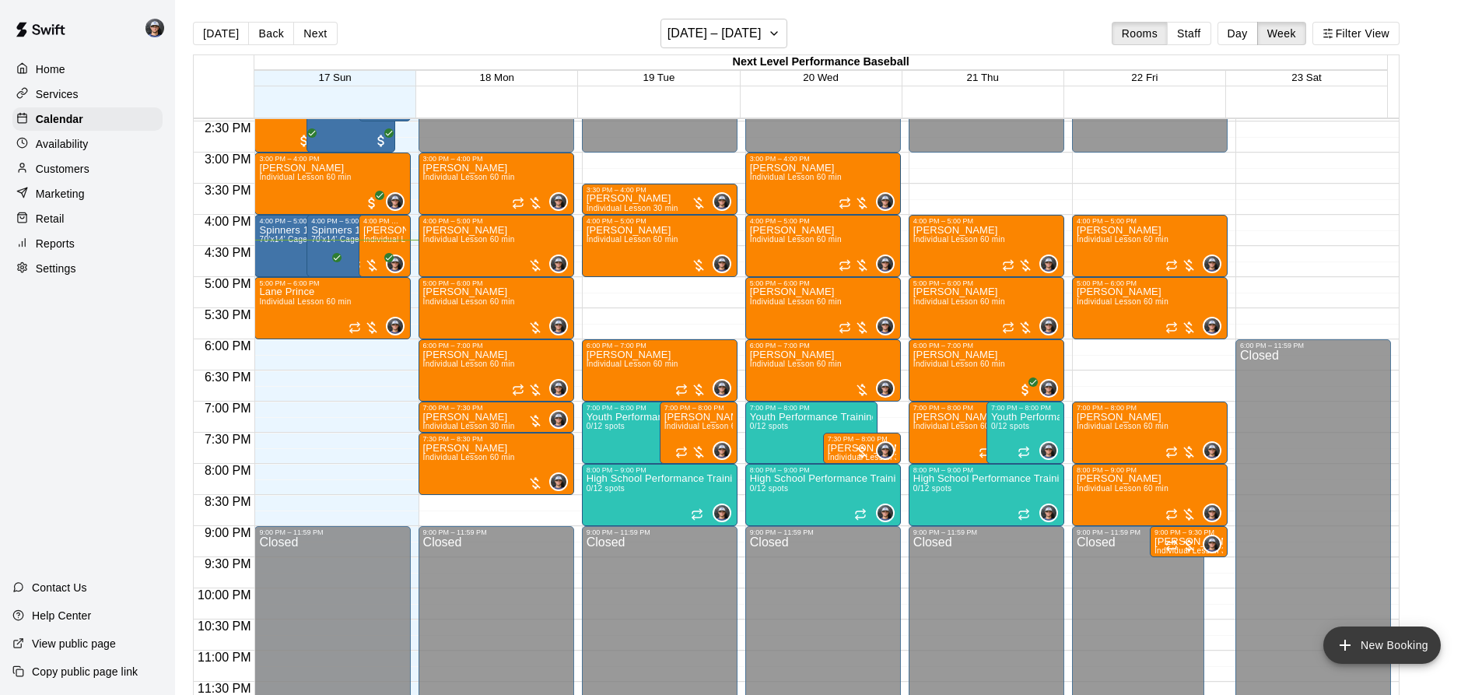
drag, startPoint x: 1364, startPoint y: 645, endPoint x: 1345, endPoint y: 639, distance: 19.7
click at [1364, 646] on button "New Booking" at bounding box center [1383, 644] width 118 height 37
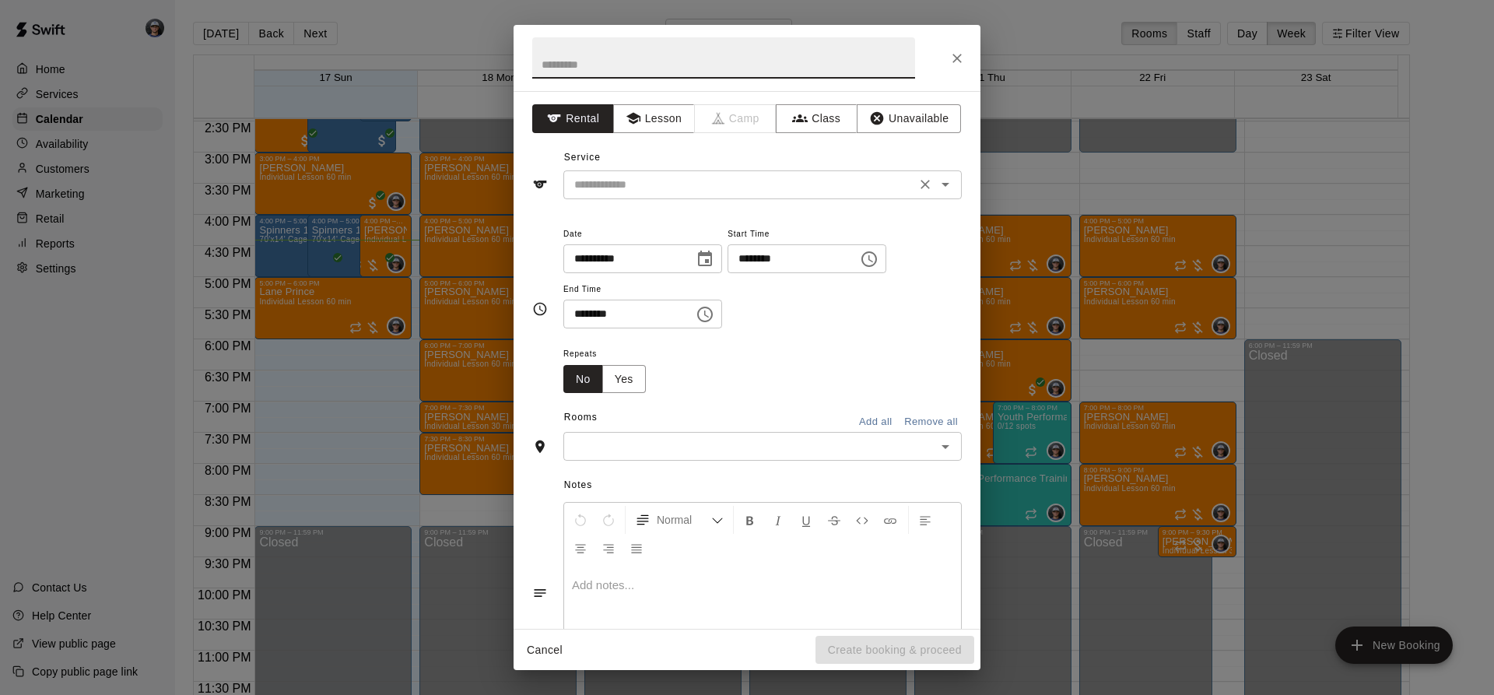
click at [643, 173] on div "​" at bounding box center [762, 184] width 398 height 29
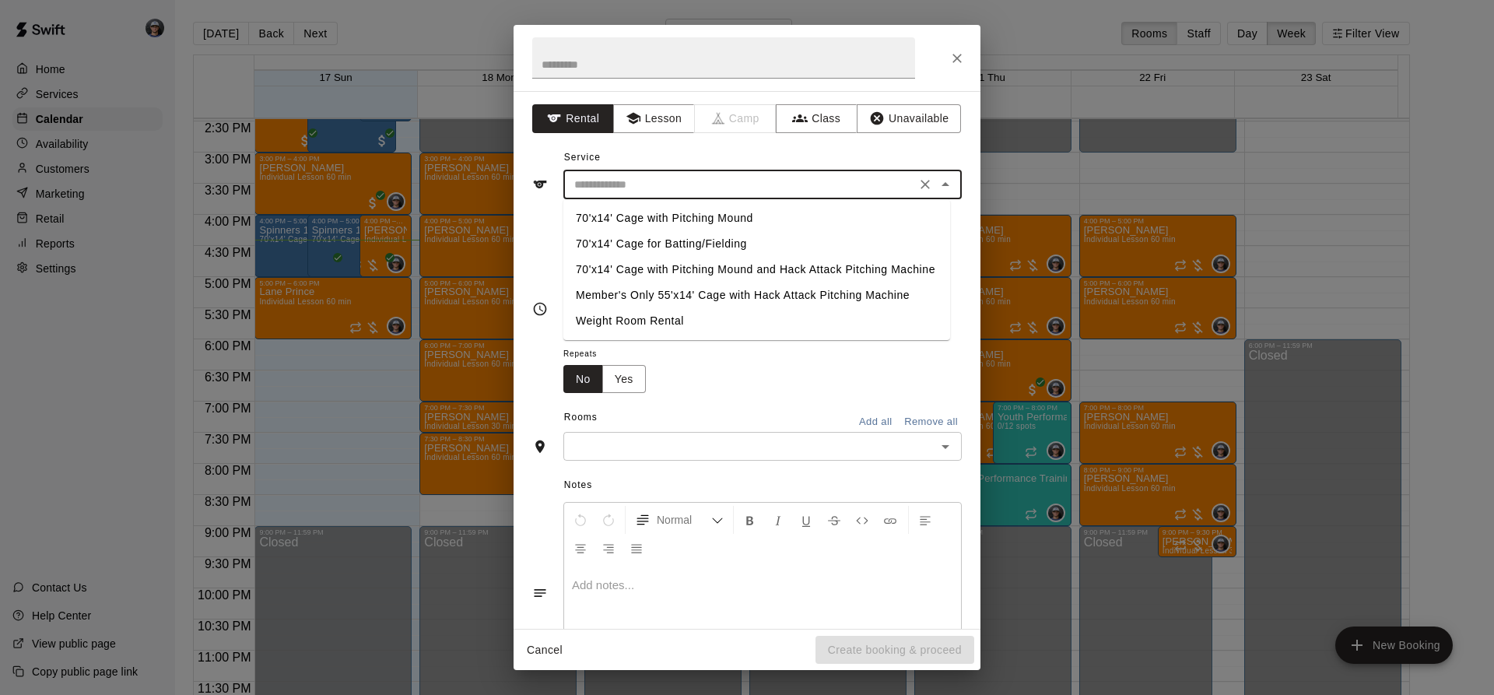
click at [685, 223] on li "70'x14' Cage with Pitching Mound" at bounding box center [756, 218] width 387 height 26
type input "**********"
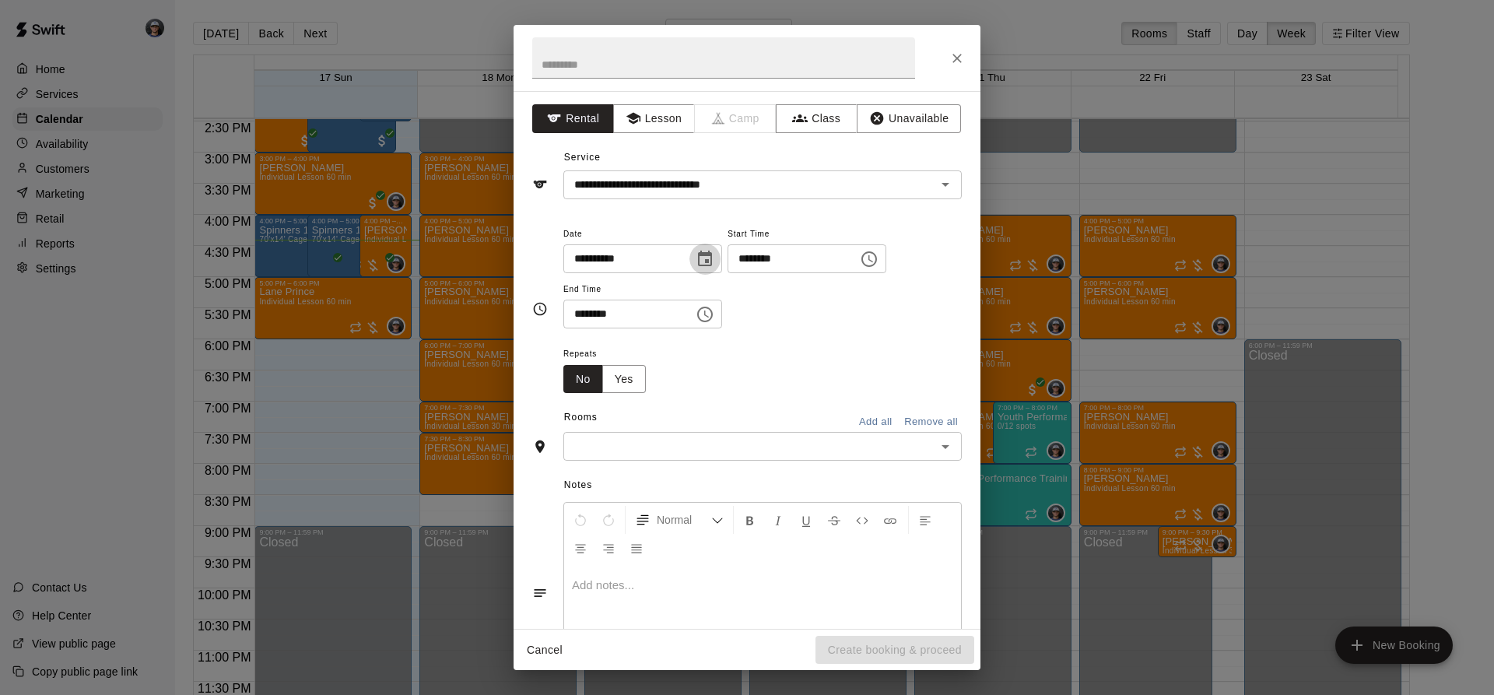
click at [712, 257] on icon "Choose date, selected date is Aug 17, 2025" at bounding box center [705, 259] width 14 height 16
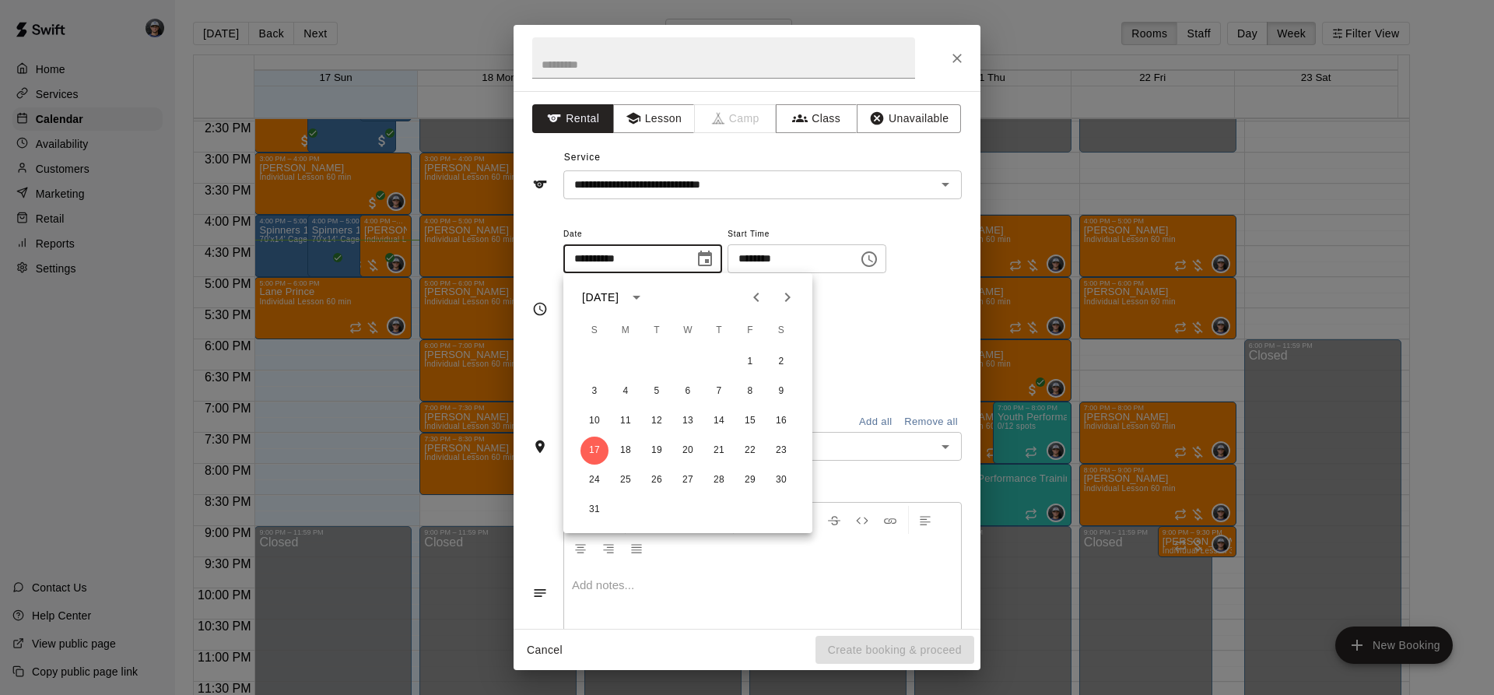
click at [885, 261] on button "Choose time, selected time is 1:00 PM" at bounding box center [869, 259] width 31 height 31
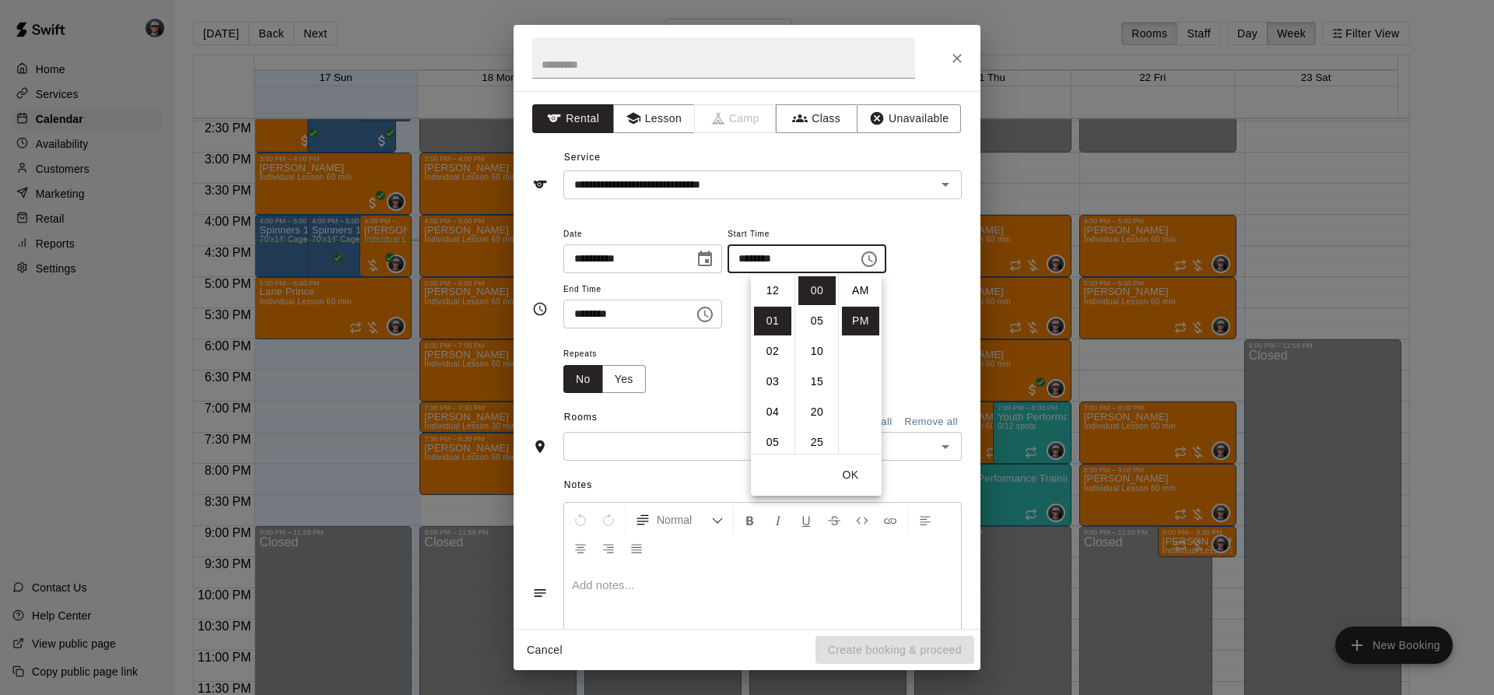
scroll to position [28, 0]
click at [768, 381] on li "04" at bounding box center [772, 381] width 37 height 29
type input "********"
click at [718, 320] on button "Choose time, selected time is 1:30 PM" at bounding box center [704, 314] width 31 height 31
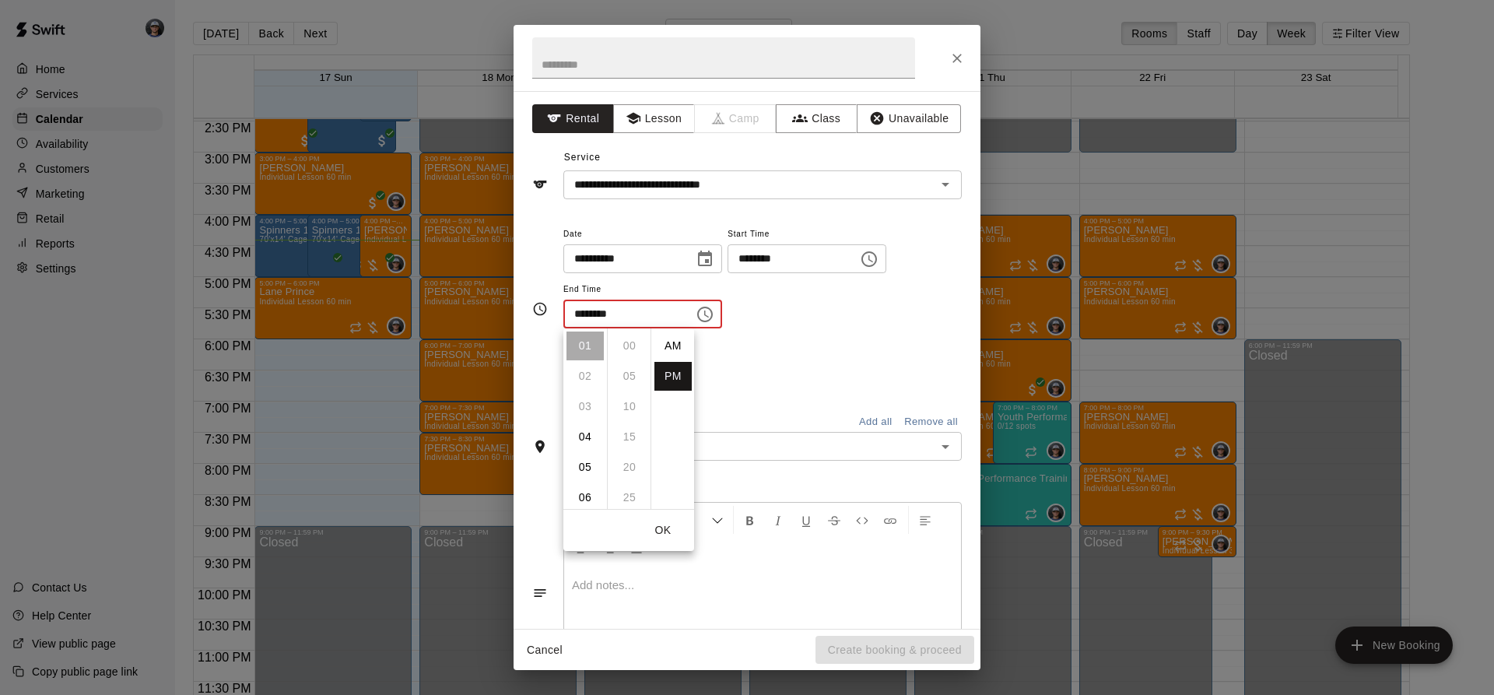
scroll to position [28, 0]
click at [581, 463] on li "05" at bounding box center [585, 467] width 37 height 29
click at [630, 343] on li "00" at bounding box center [629, 346] width 37 height 29
type input "********"
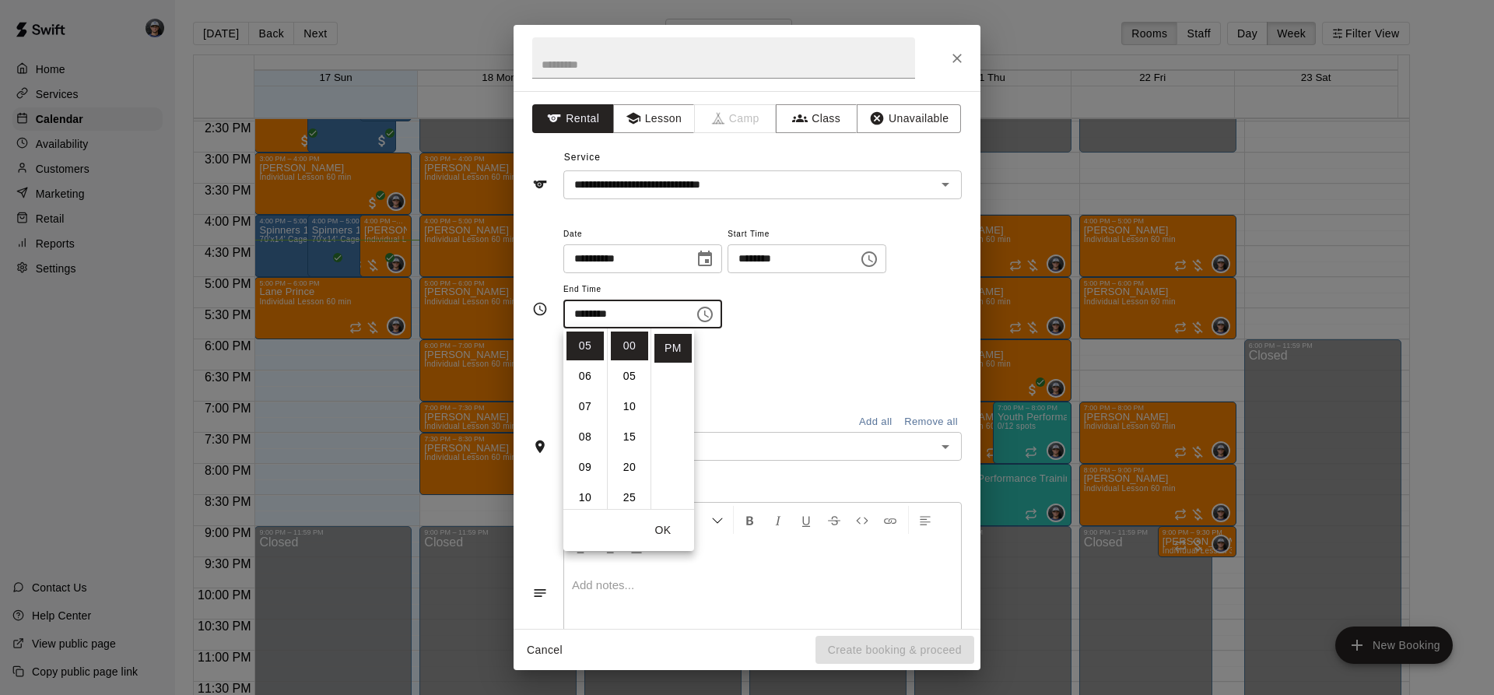
drag, startPoint x: 739, startPoint y: 339, endPoint x: 743, endPoint y: 358, distance: 19.8
click at [743, 351] on div "**********" at bounding box center [762, 309] width 398 height 170
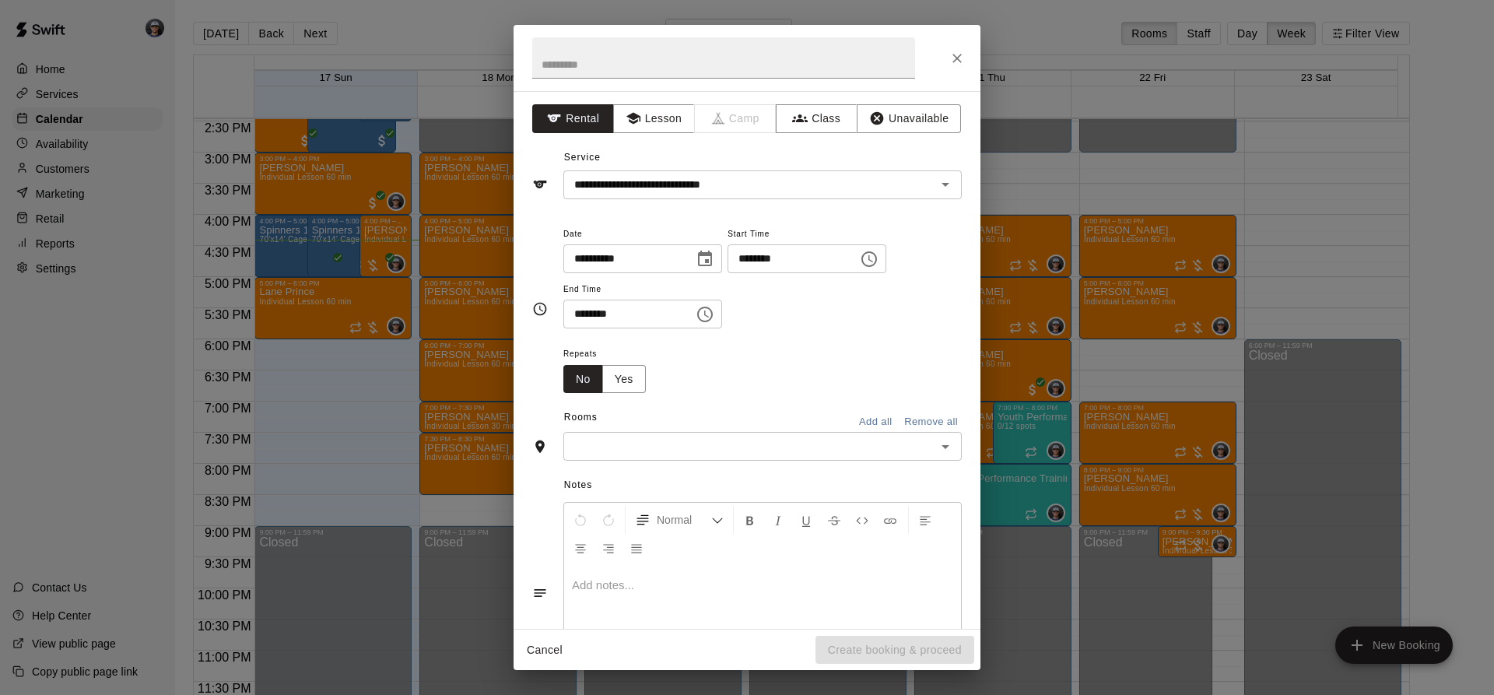
click at [731, 450] on input "text" at bounding box center [749, 446] width 363 height 19
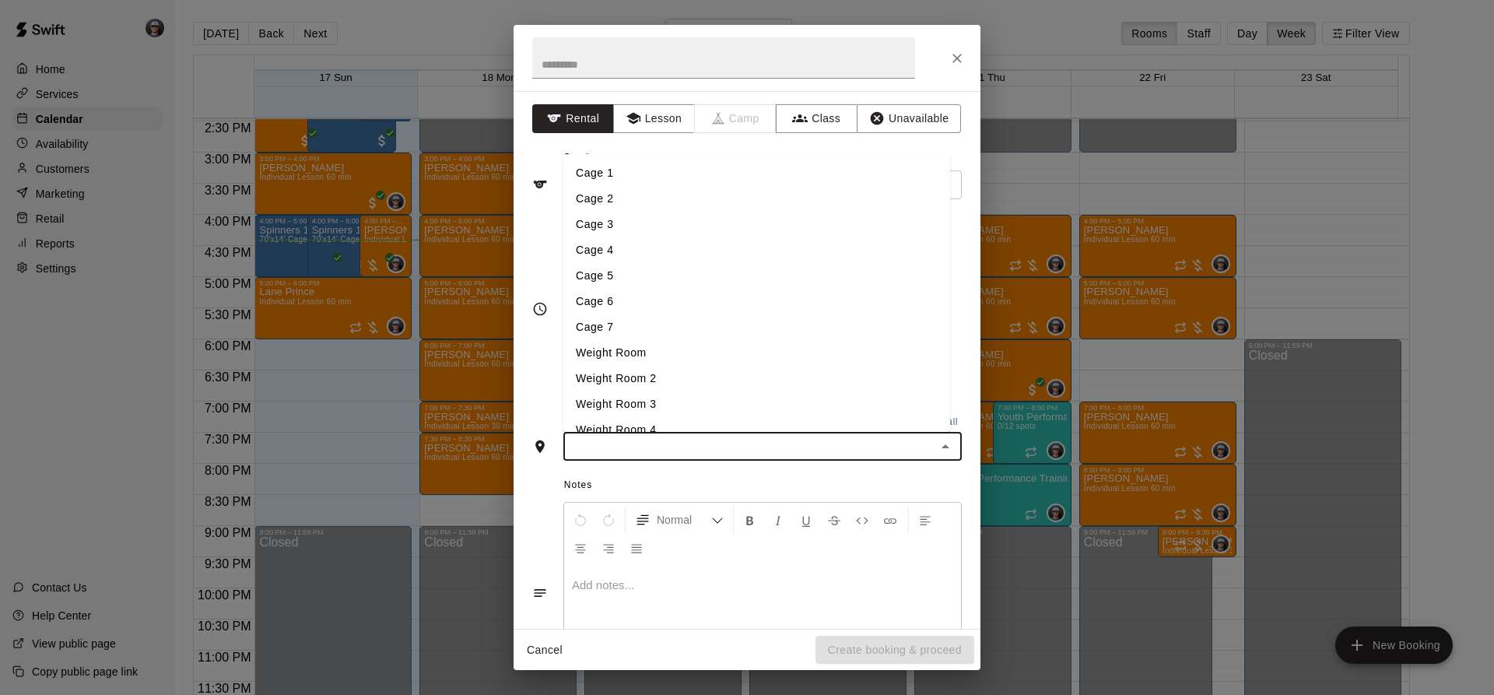
drag, startPoint x: 657, startPoint y: 228, endPoint x: 678, endPoint y: 199, distance: 35.6
click at [678, 199] on ul "Cage 1 Cage 2 Cage 3 Cage 4 Cage 5 Cage 6 Cage 7 Weight Room Weight Room 2 Weig…" at bounding box center [756, 293] width 387 height 278
click at [678, 199] on li "Cage 2" at bounding box center [756, 199] width 387 height 26
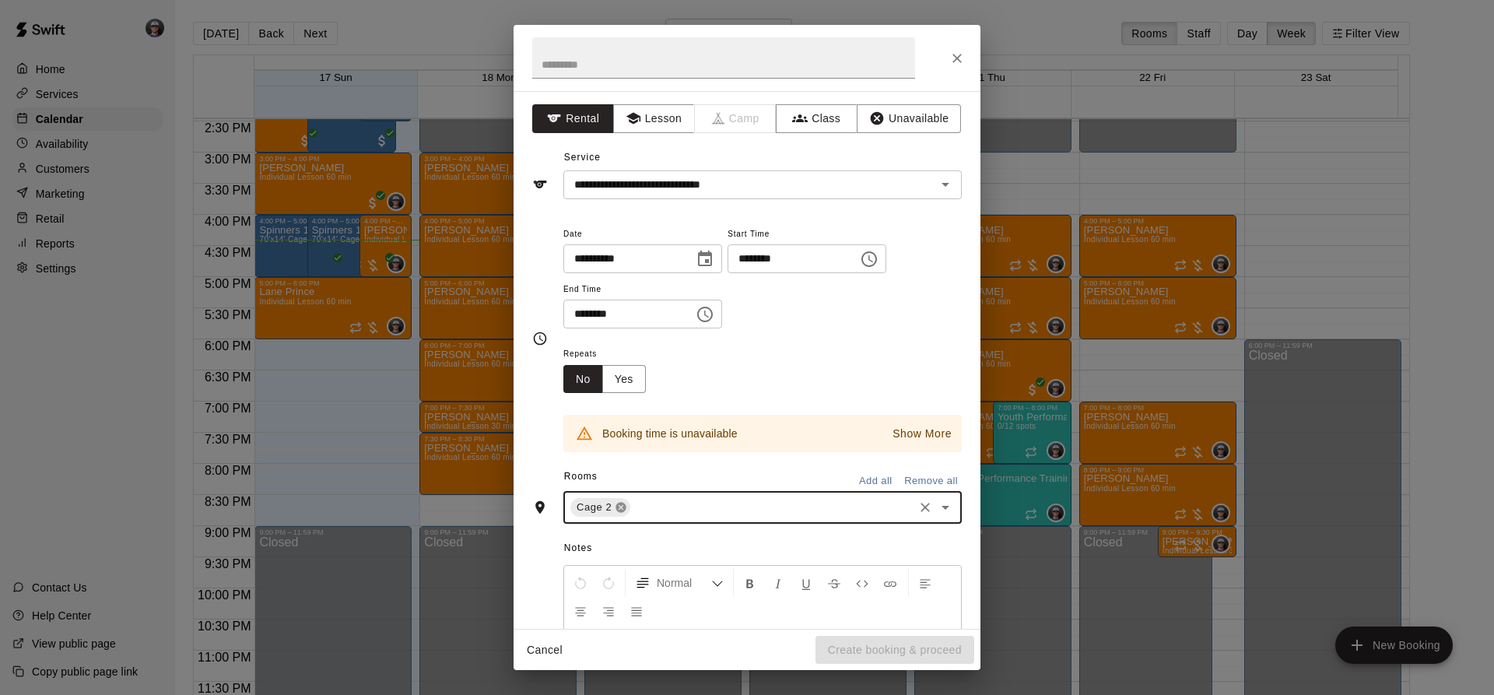
click at [625, 510] on icon at bounding box center [621, 508] width 10 height 10
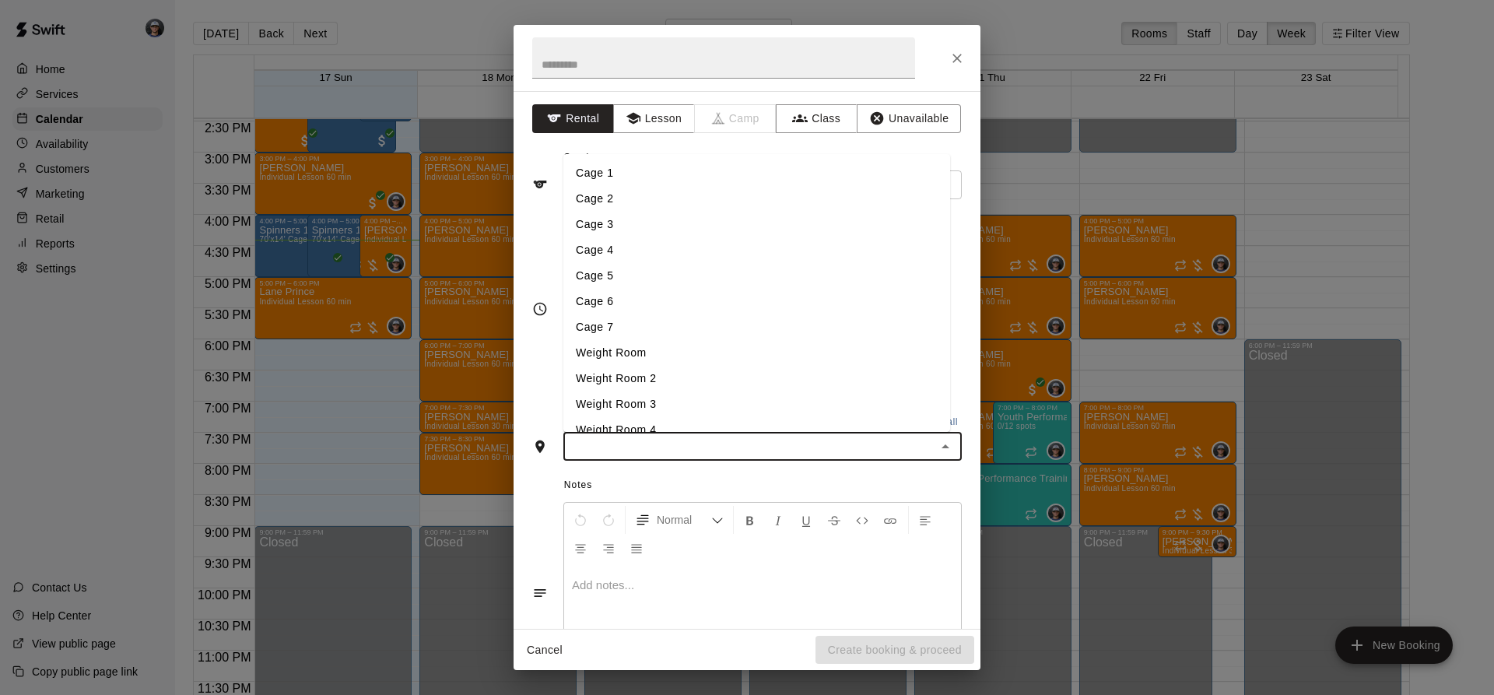
click at [609, 446] on input "text" at bounding box center [749, 446] width 363 height 19
click at [627, 167] on li "Cage 1" at bounding box center [756, 173] width 387 height 26
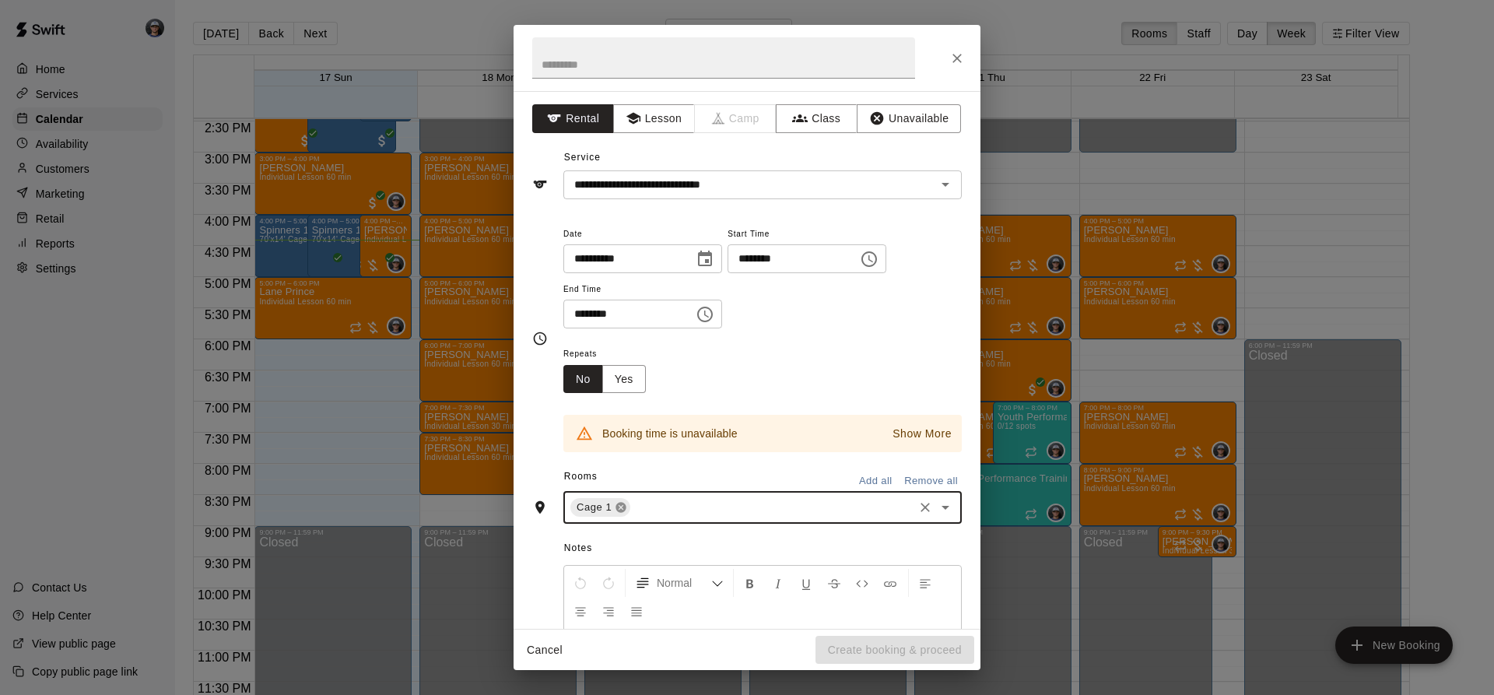
click at [614, 507] on span "Cage 1" at bounding box center [593, 508] width 47 height 16
click at [618, 506] on icon at bounding box center [621, 508] width 10 height 10
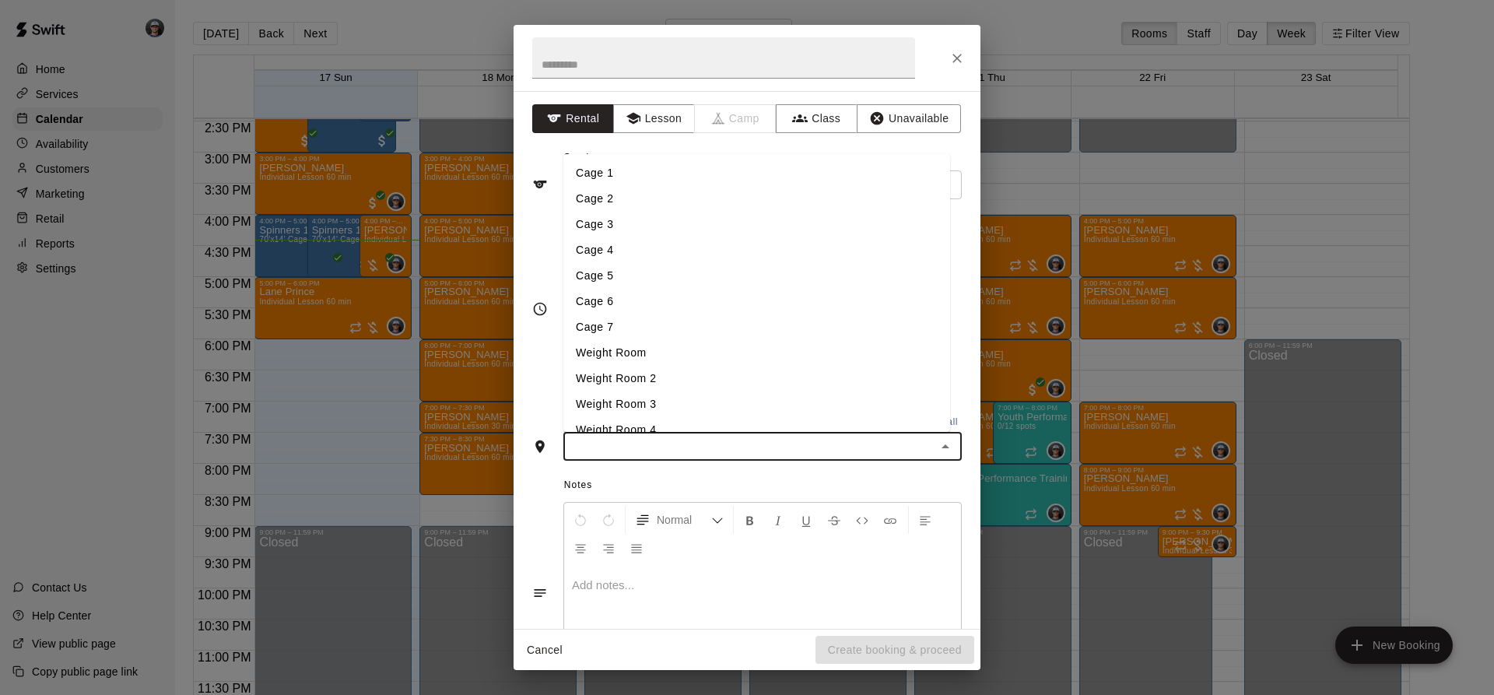
click at [595, 442] on input "text" at bounding box center [749, 446] width 363 height 19
click at [625, 257] on li "Cage 4" at bounding box center [756, 250] width 387 height 26
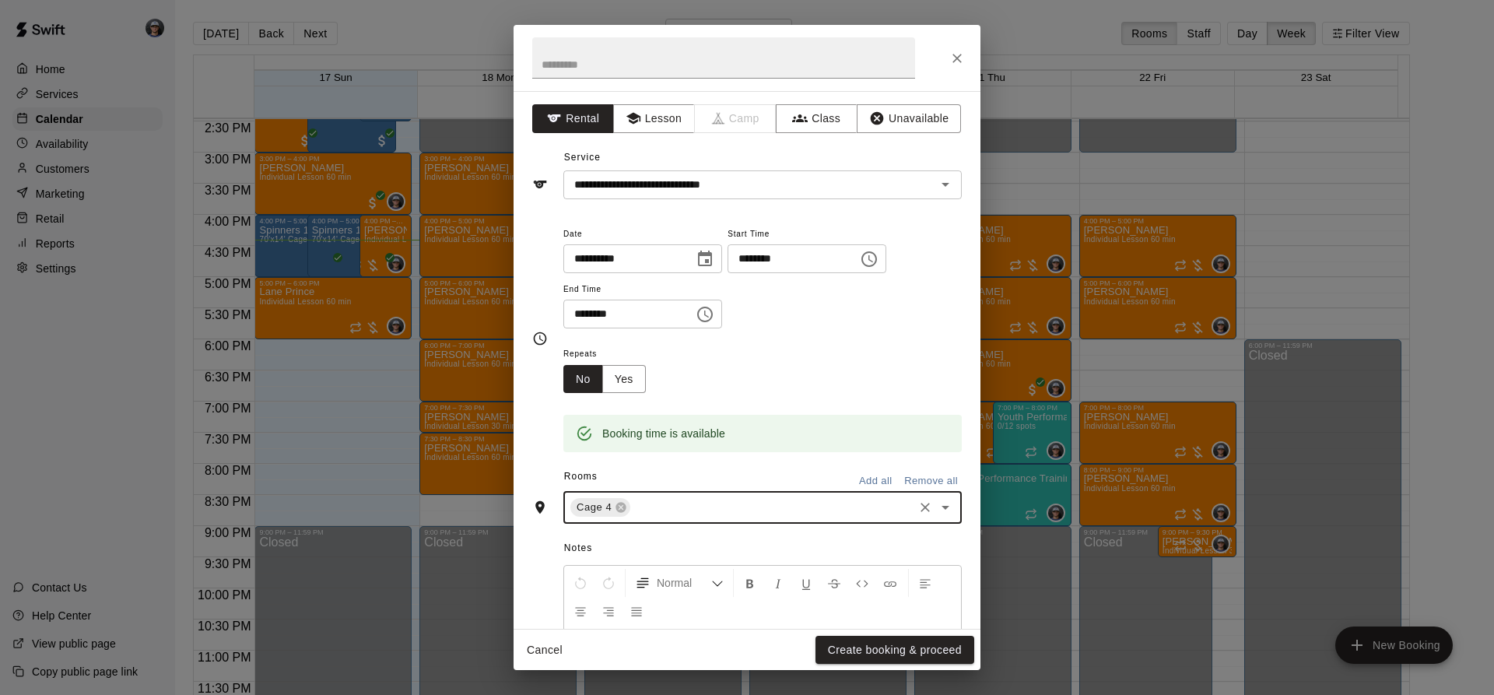
click at [841, 654] on button "Create booking & proceed" at bounding box center [895, 650] width 159 height 29
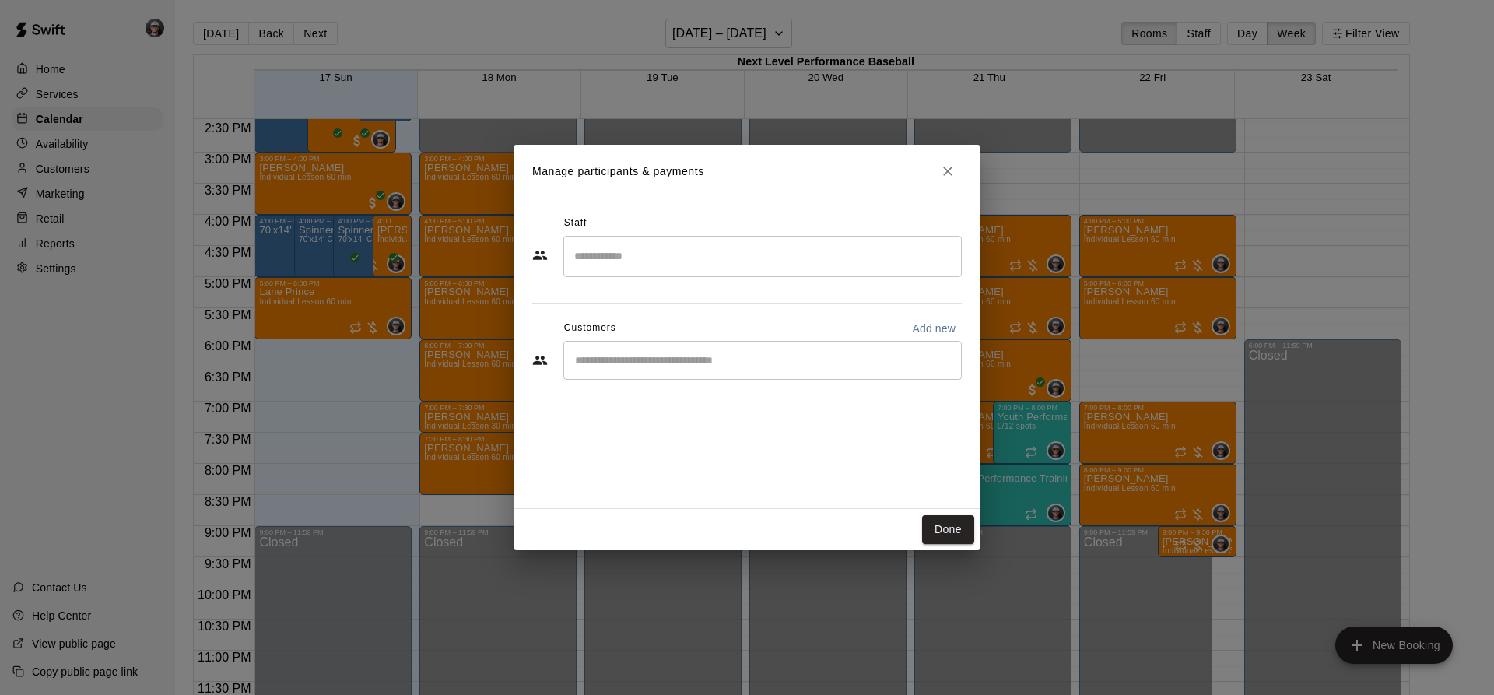
click at [670, 356] on input "Start typing to search customers..." at bounding box center [762, 361] width 384 height 16
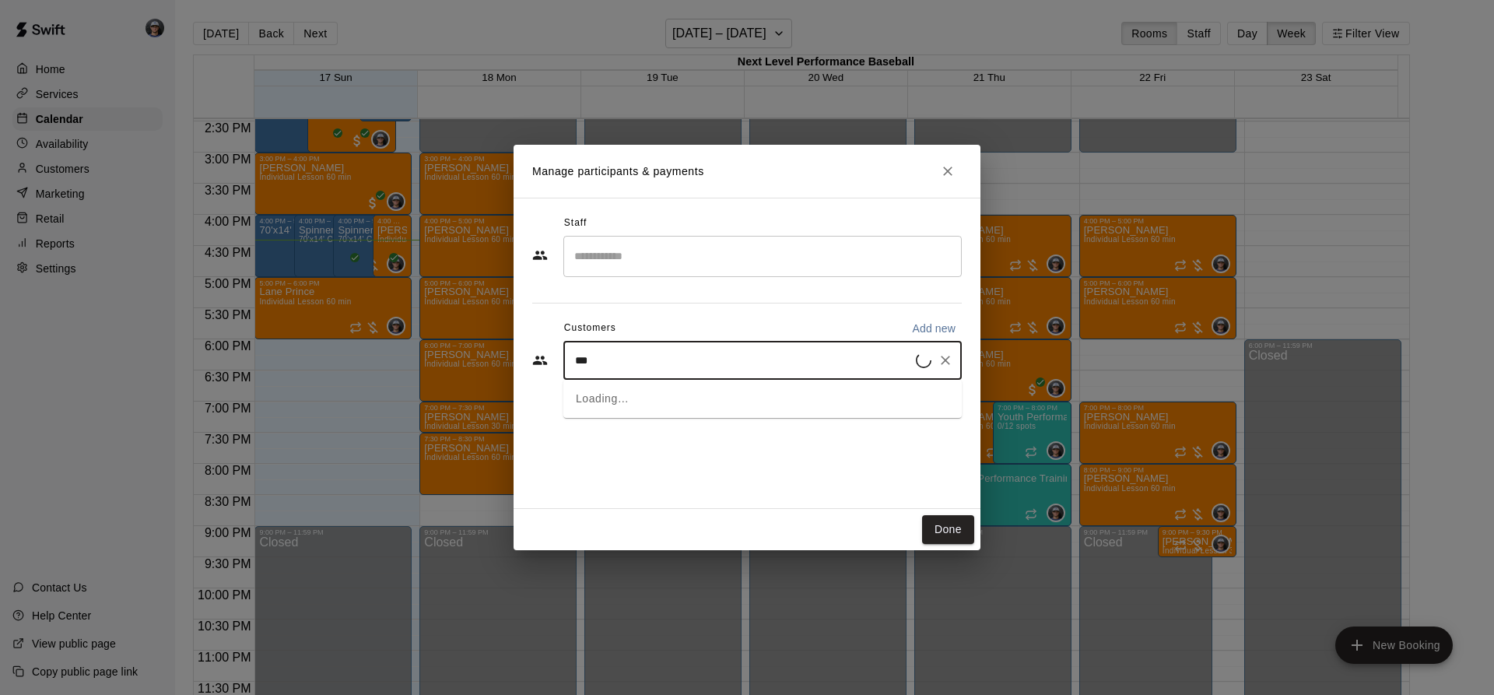
type input "****"
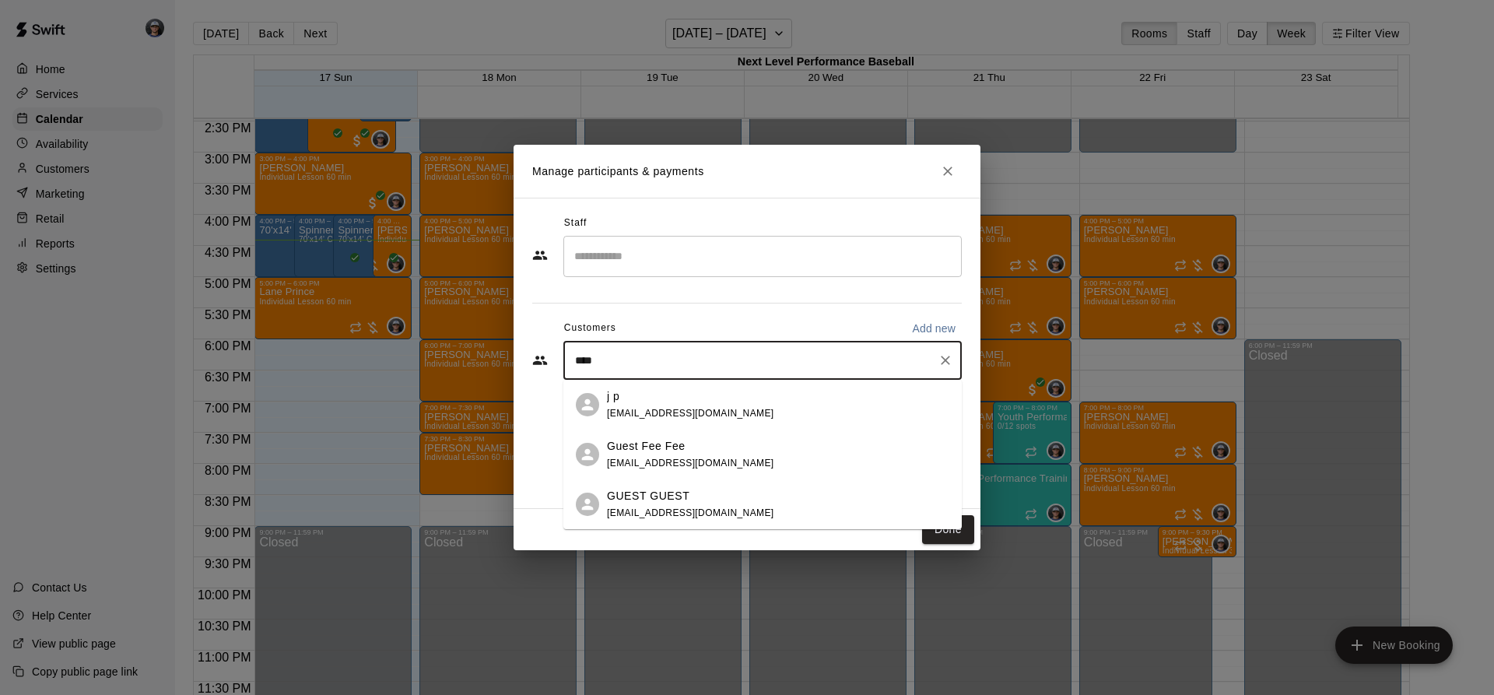
click at [698, 444] on div "Guest Fee Fee" at bounding box center [690, 446] width 167 height 16
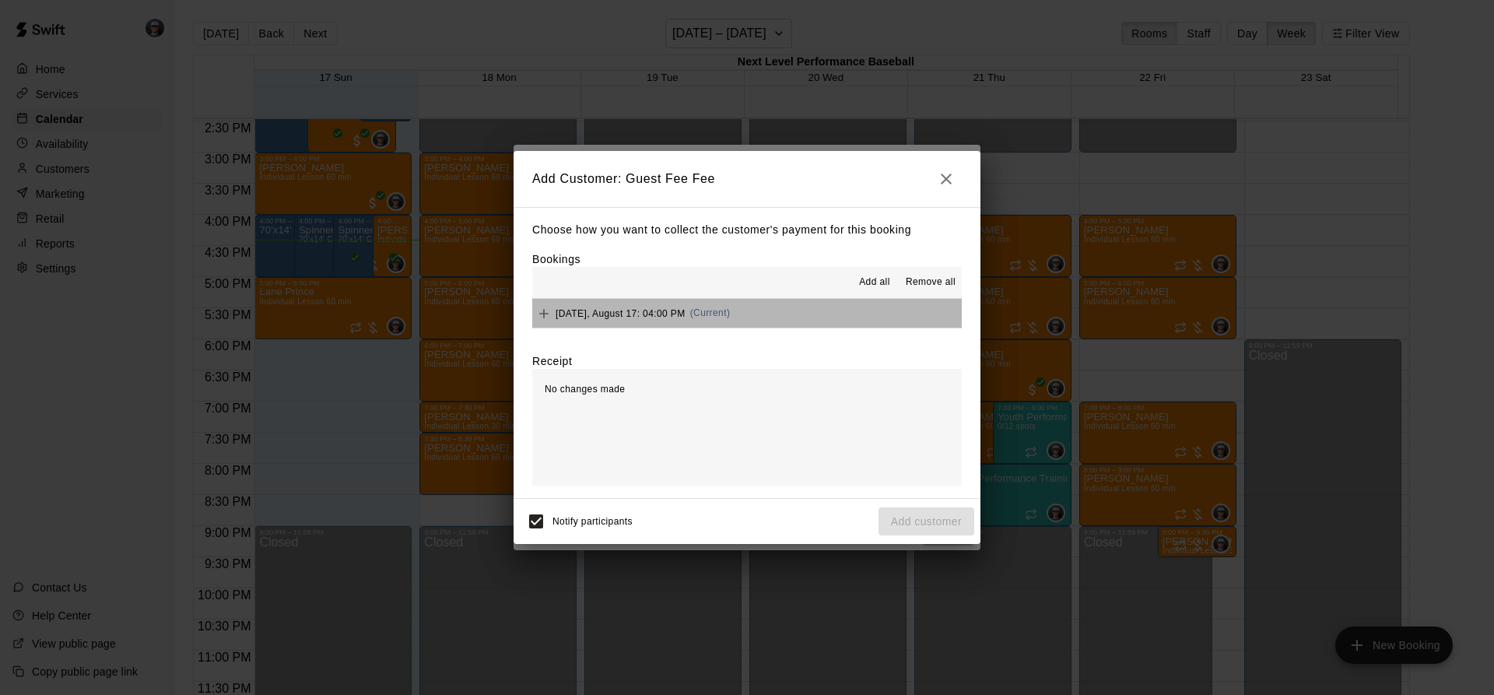
click at [752, 311] on button "[DATE], August 17: 04:00 PM (Current)" at bounding box center [747, 313] width 430 height 29
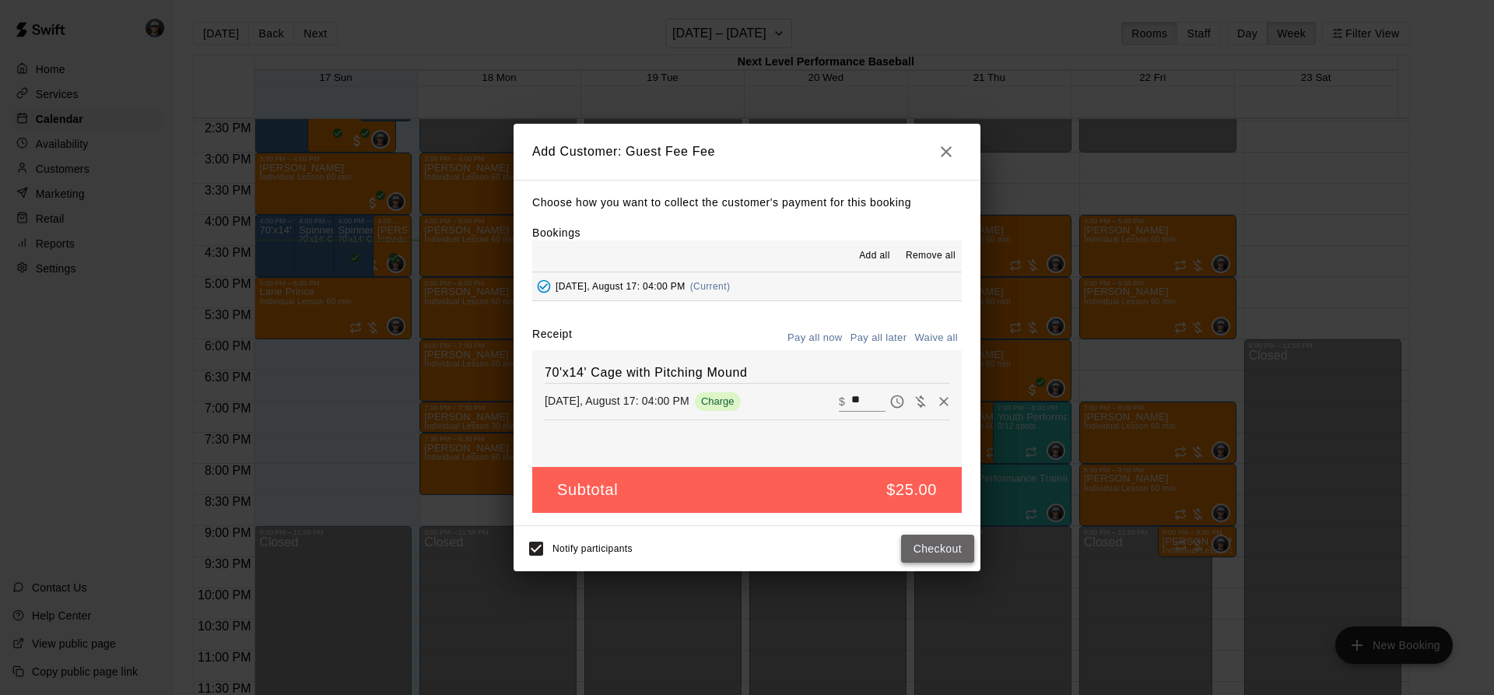
click at [946, 555] on button "Checkout" at bounding box center [937, 549] width 73 height 29
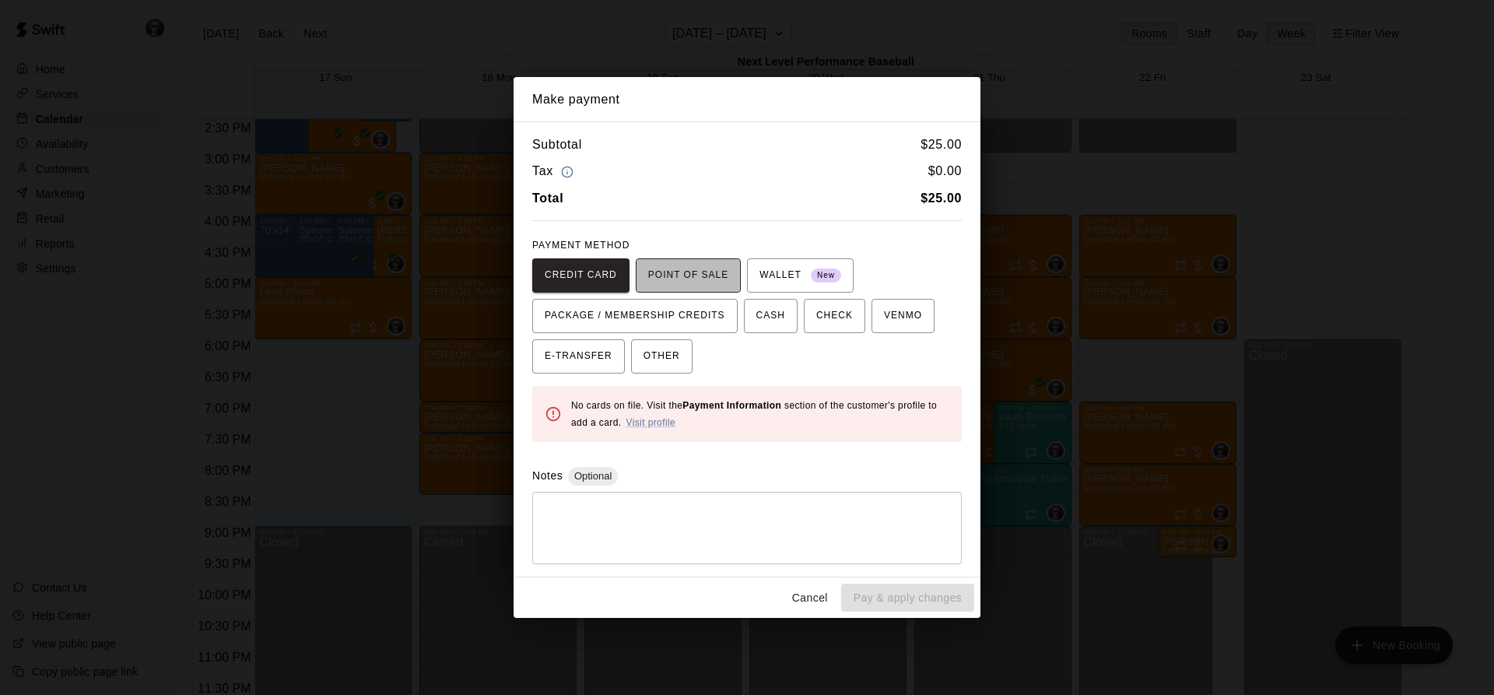
click at [682, 275] on span "POINT OF SALE" at bounding box center [688, 275] width 80 height 25
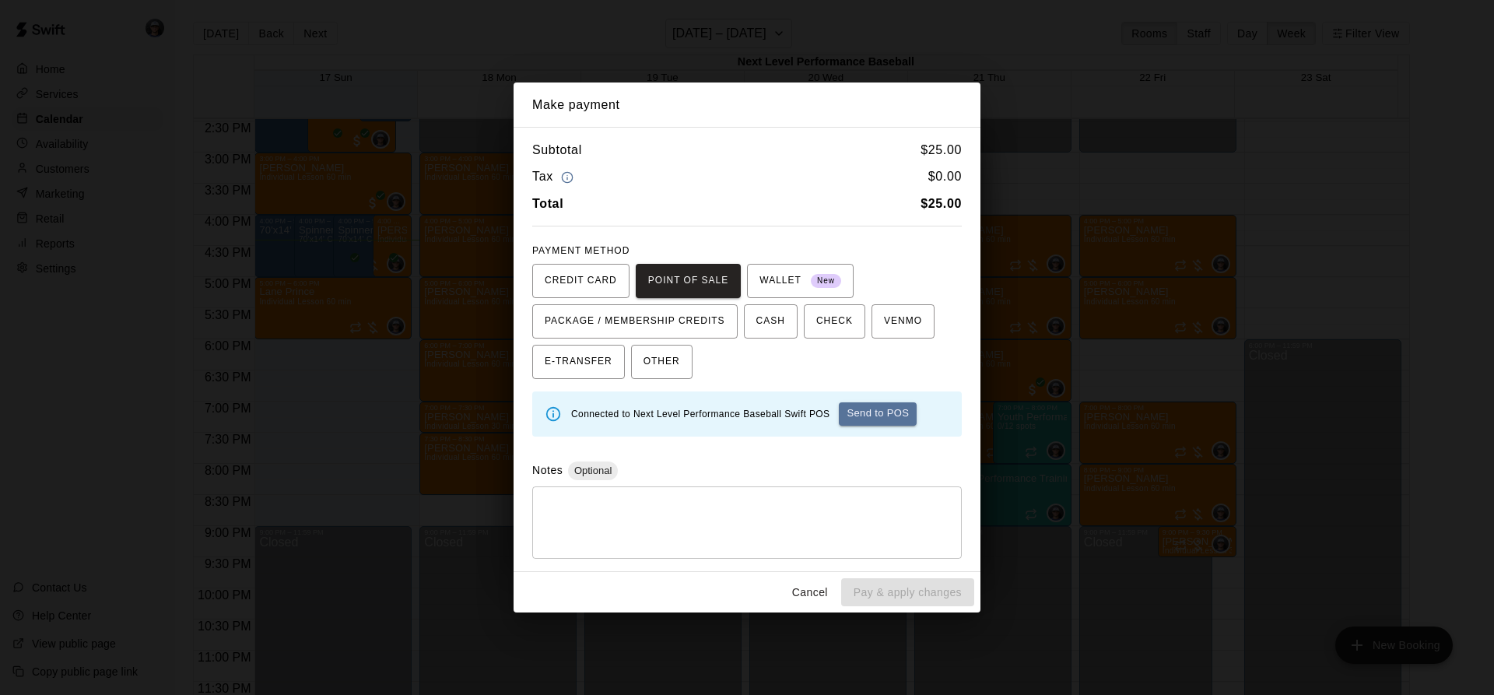
click at [814, 594] on button "Cancel" at bounding box center [810, 592] width 50 height 29
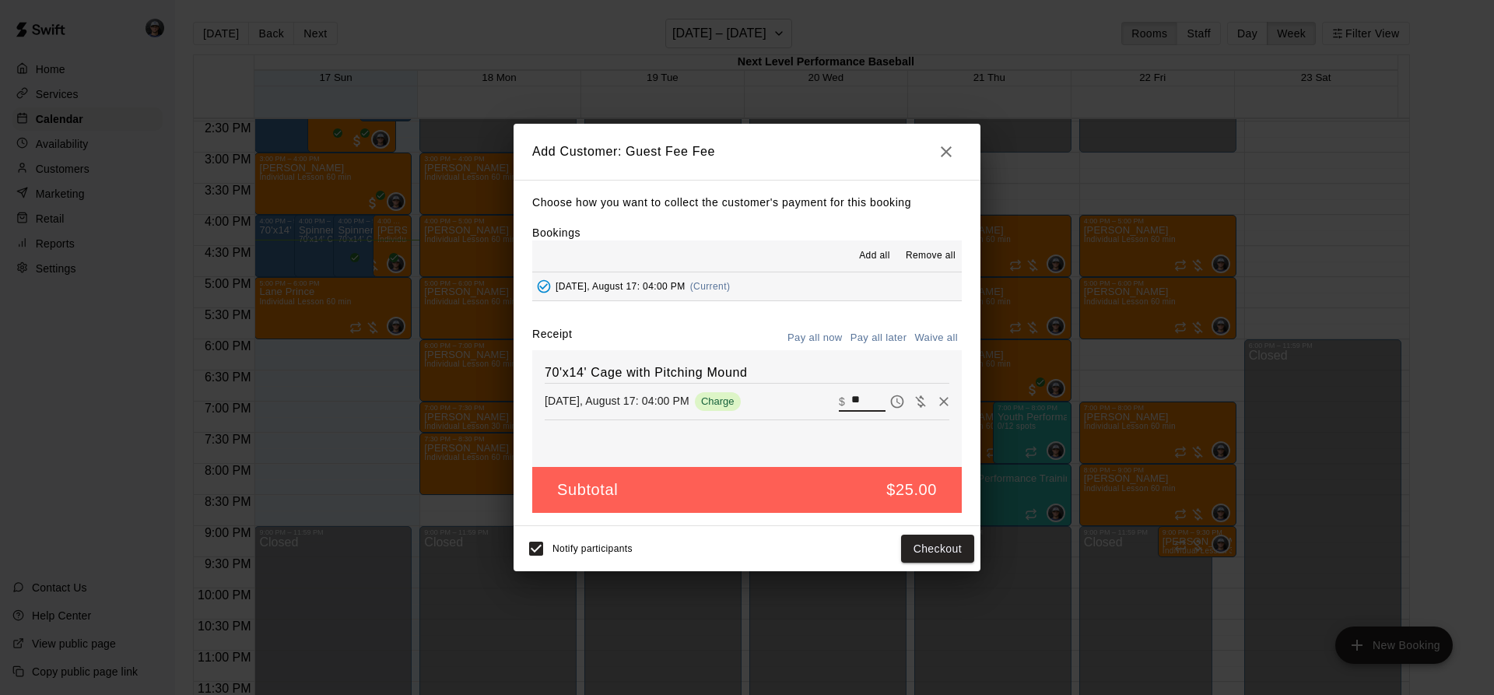
drag, startPoint x: 858, startPoint y: 400, endPoint x: 805, endPoint y: 403, distance: 53.0
click at [805, 403] on div "[DATE], August 17: 04:00 PM Charge ​ $ **" at bounding box center [747, 401] width 405 height 23
type input "**"
click at [933, 540] on button "Checkout" at bounding box center [937, 549] width 73 height 29
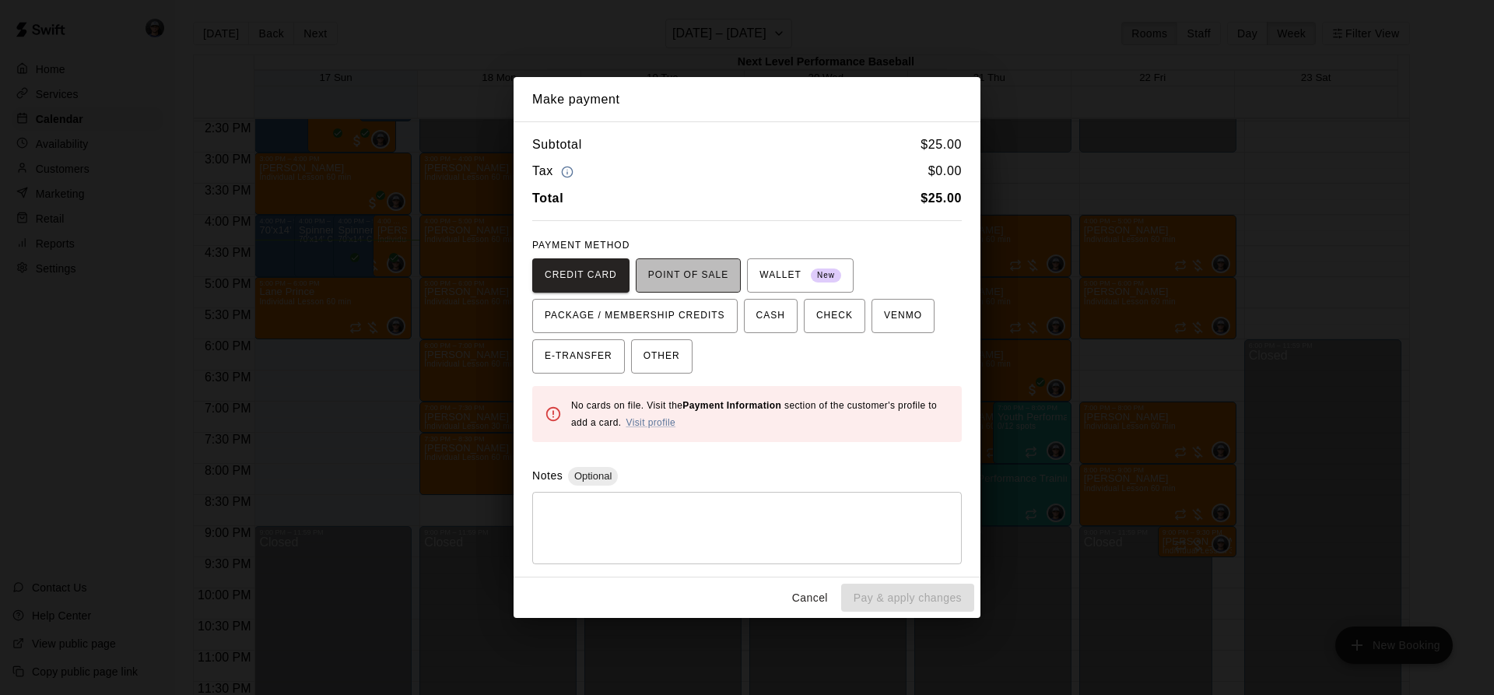
click at [696, 274] on span "POINT OF SALE" at bounding box center [688, 275] width 80 height 25
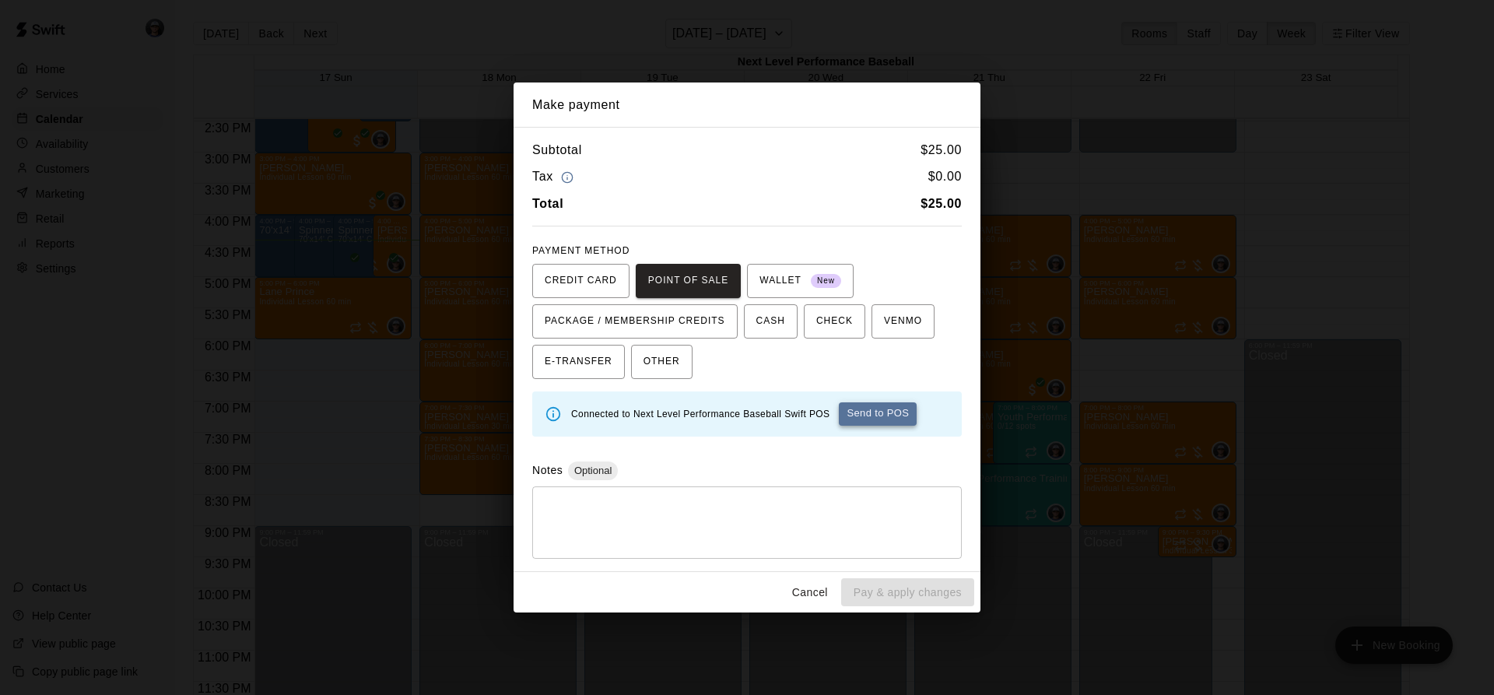
click at [897, 417] on button "Send to POS" at bounding box center [878, 413] width 78 height 23
